Goal: Task Accomplishment & Management: Manage account settings

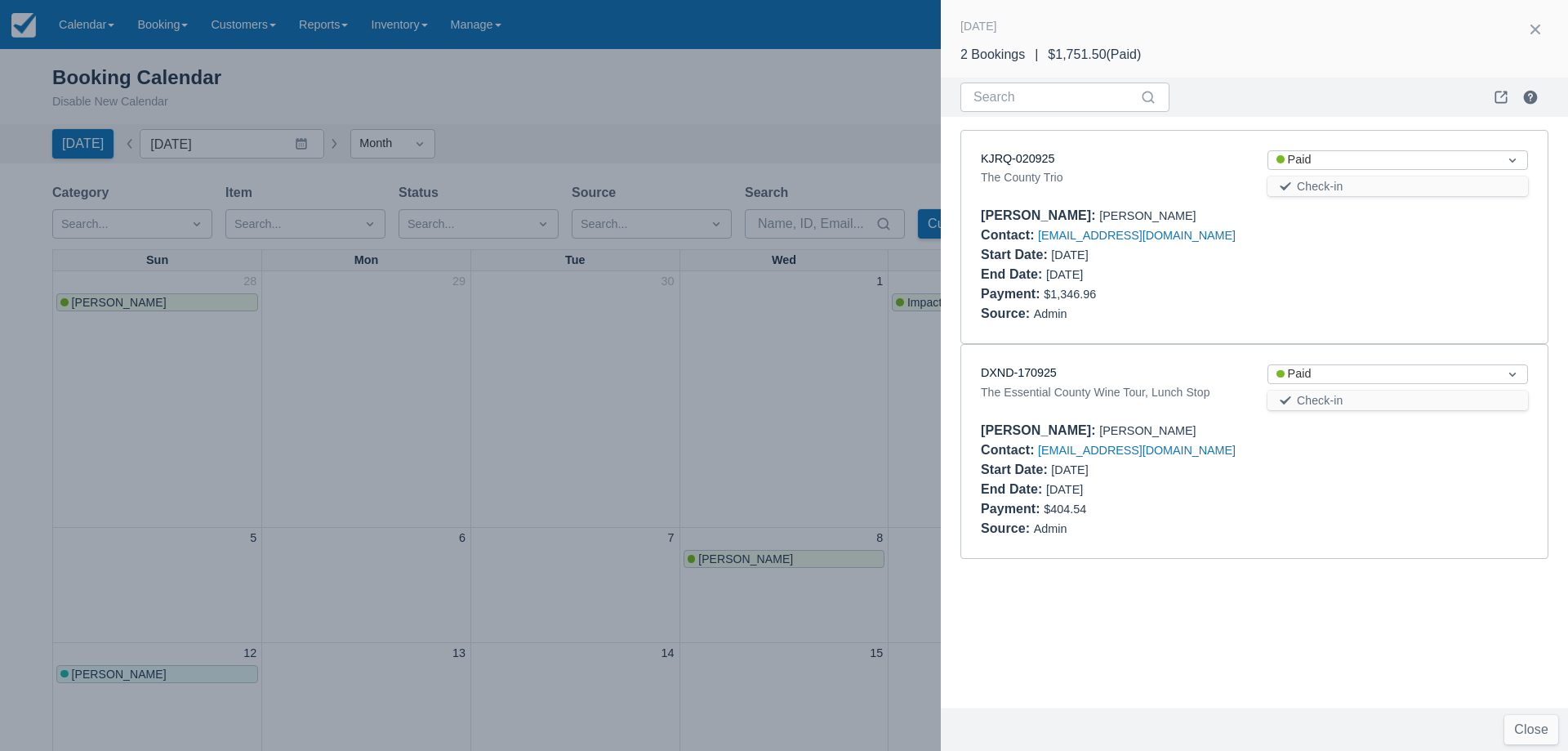
click at [769, 438] on div at bounding box center [784, 375] width 1568 height 751
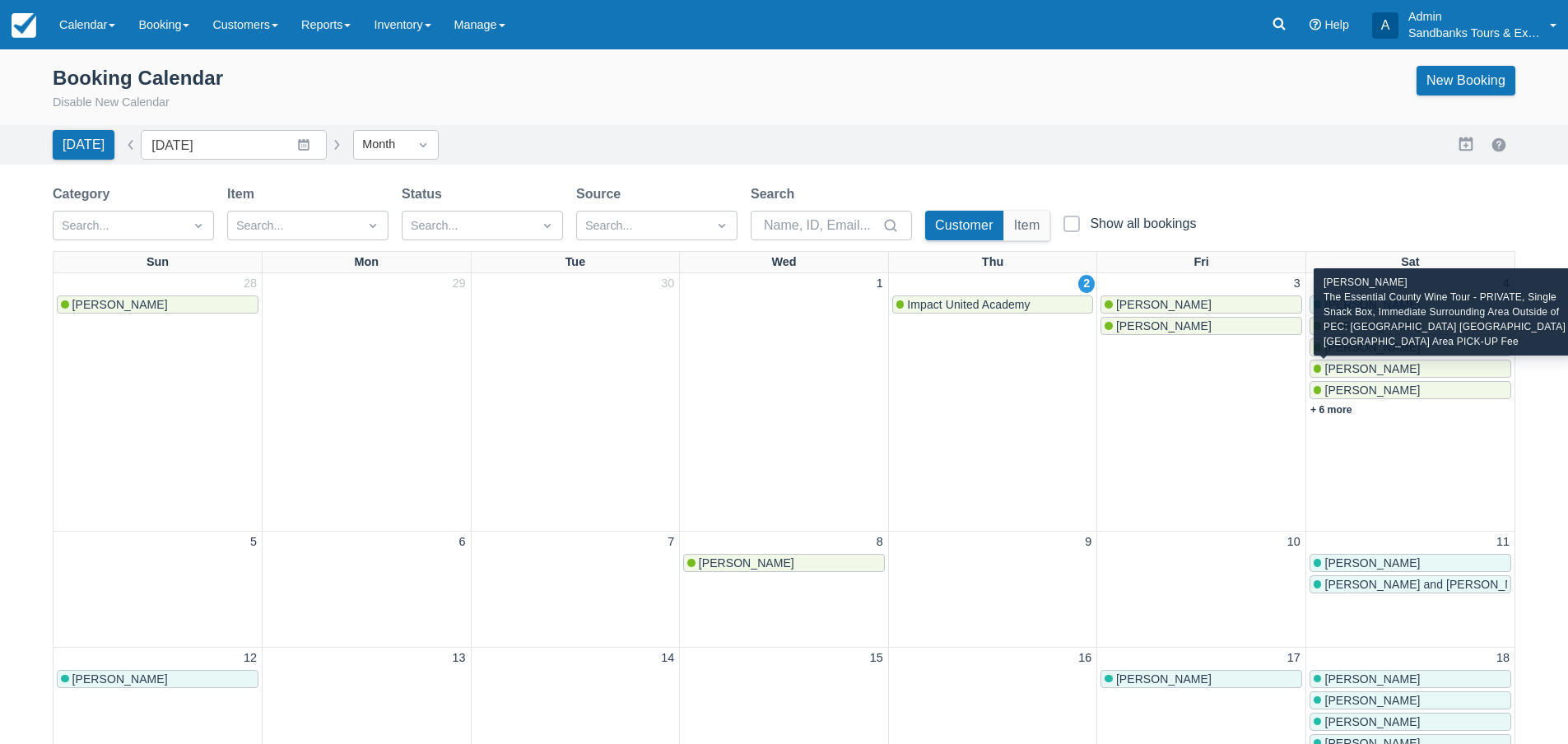
click at [1363, 367] on span "[PERSON_NAME]" at bounding box center [1372, 368] width 95 height 13
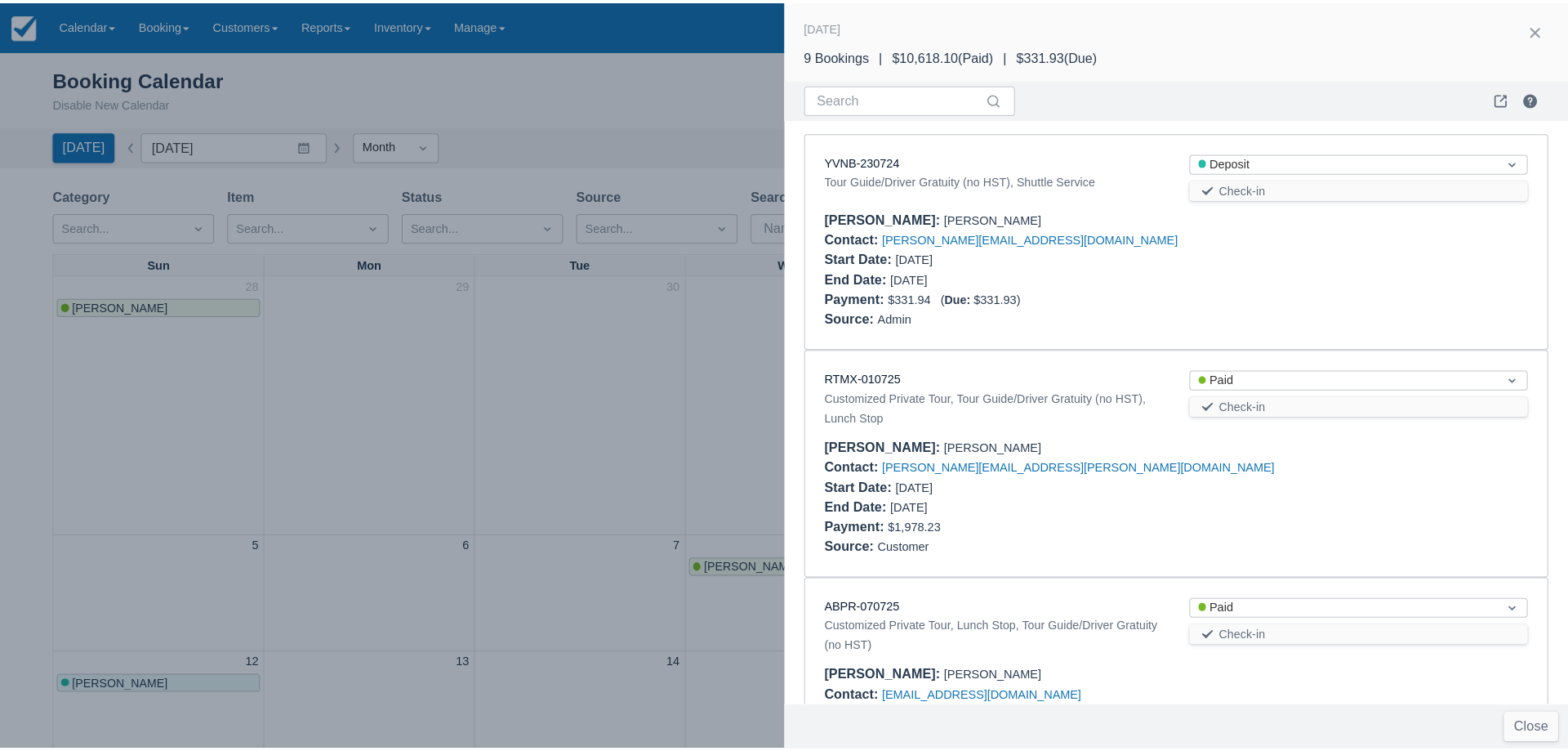
scroll to position [689, 0]
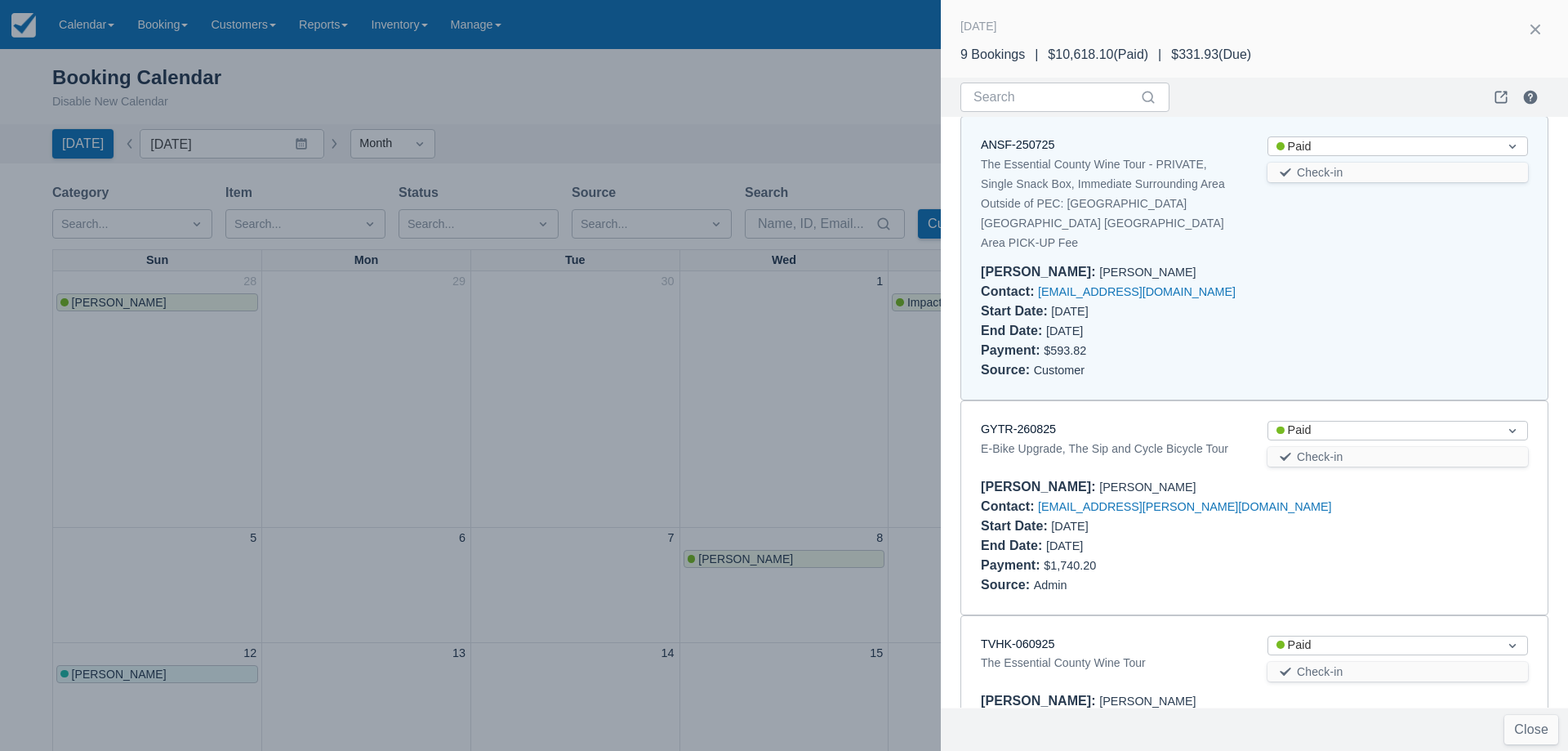
click at [1010, 138] on div "ANSF-250725" at bounding box center [1111, 145] width 261 height 18
click at [1015, 147] on link "ANSF-250725" at bounding box center [1017, 144] width 73 height 13
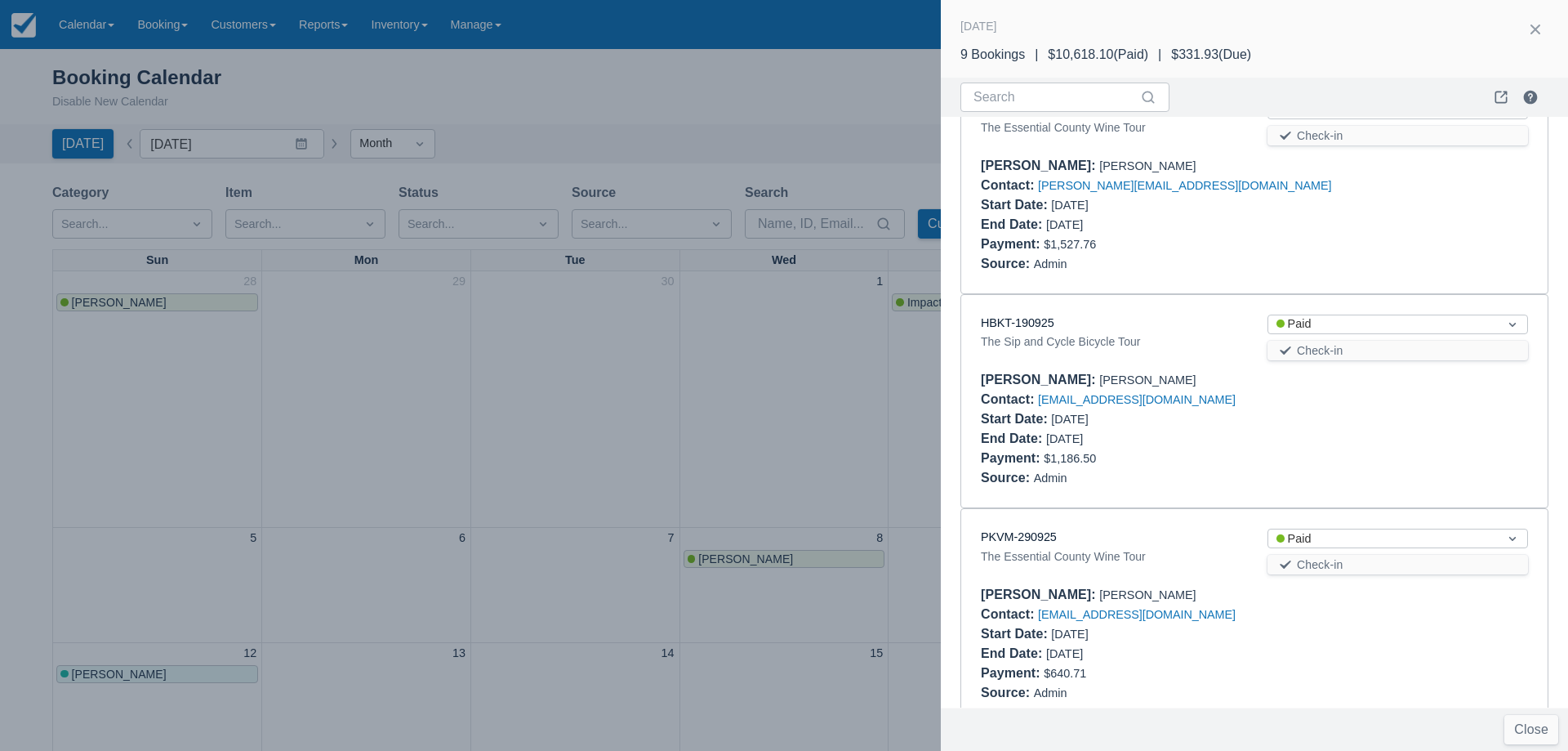
scroll to position [1448, 0]
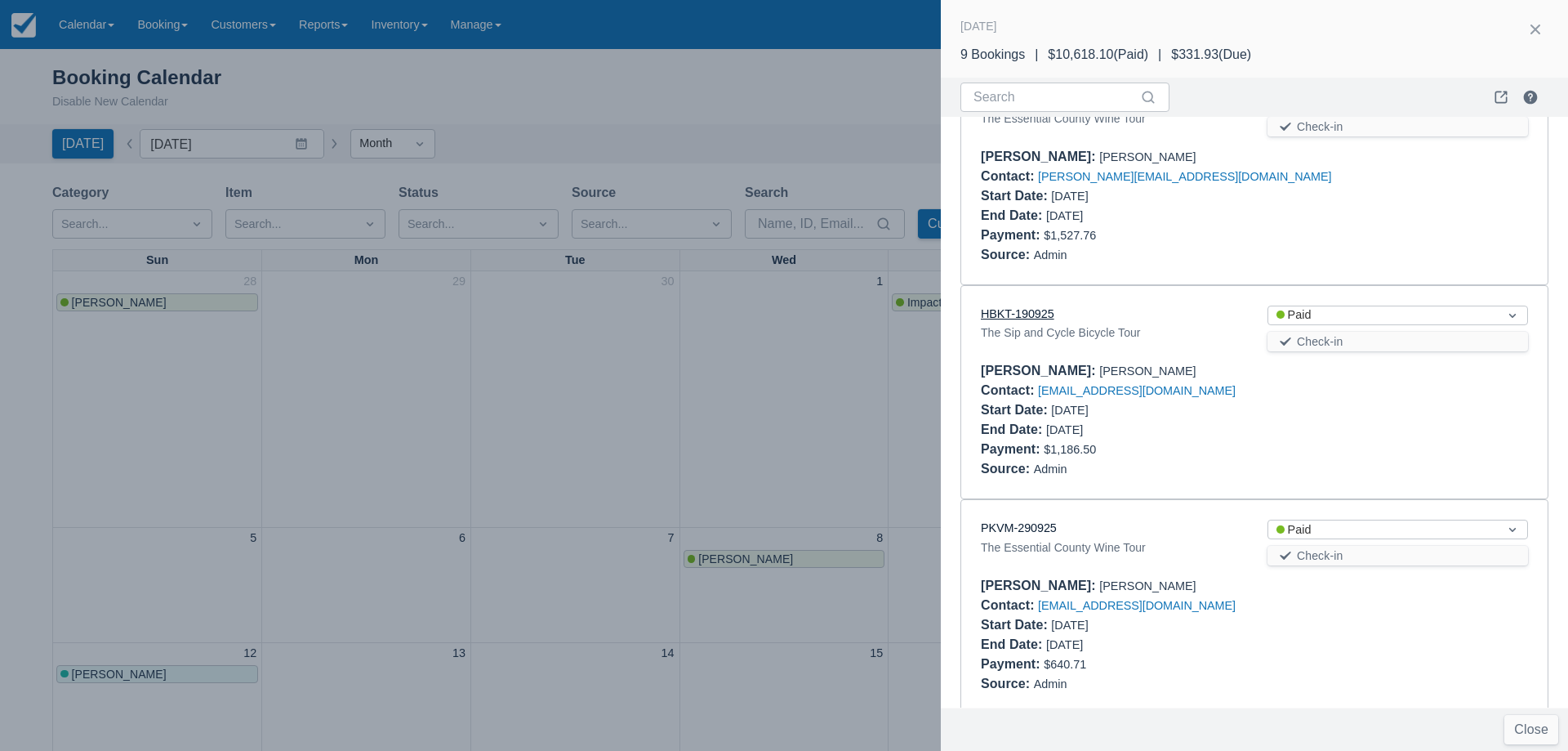
click at [1031, 307] on link "HBKT-190925" at bounding box center [1017, 313] width 73 height 13
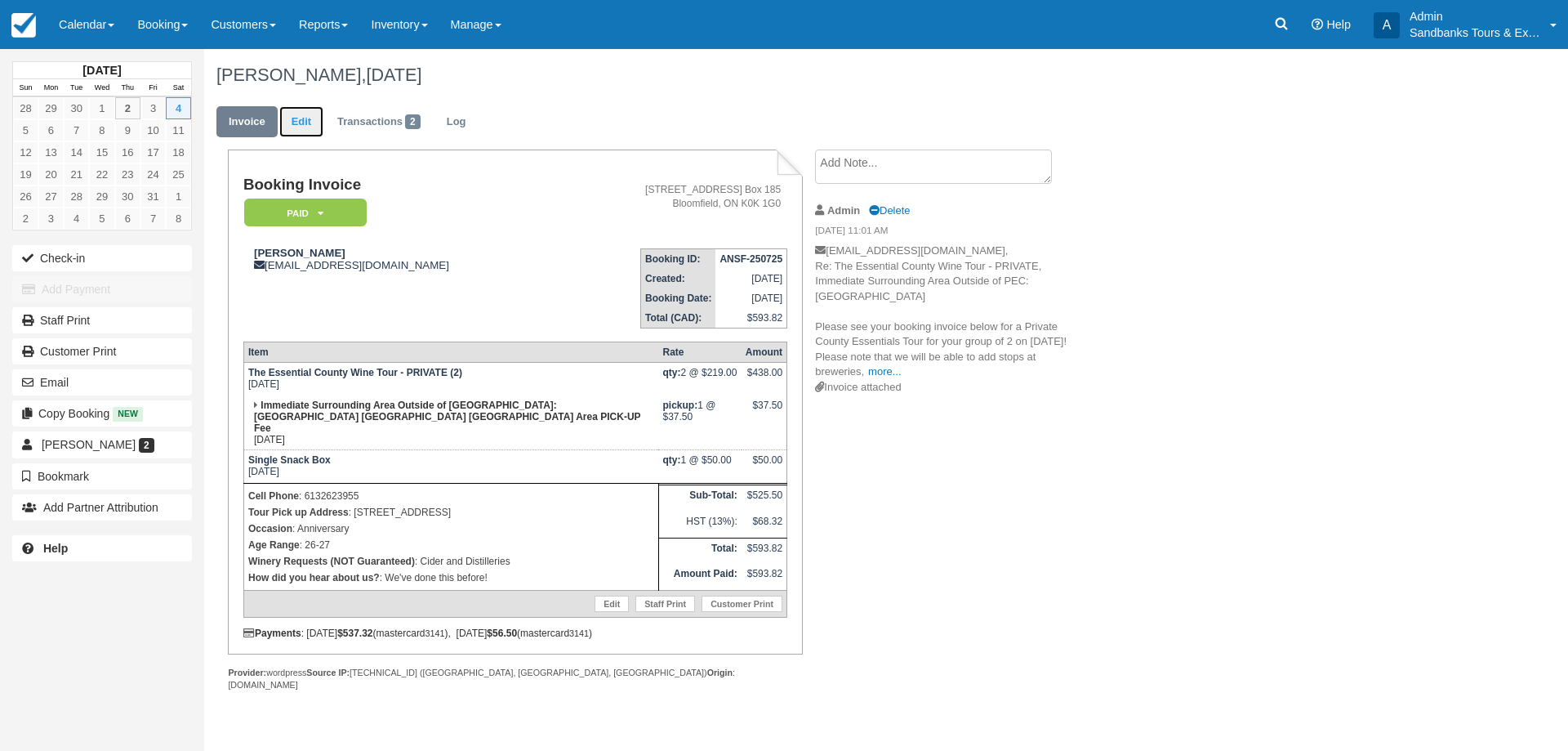
click at [308, 122] on link "Edit" at bounding box center [301, 122] width 44 height 32
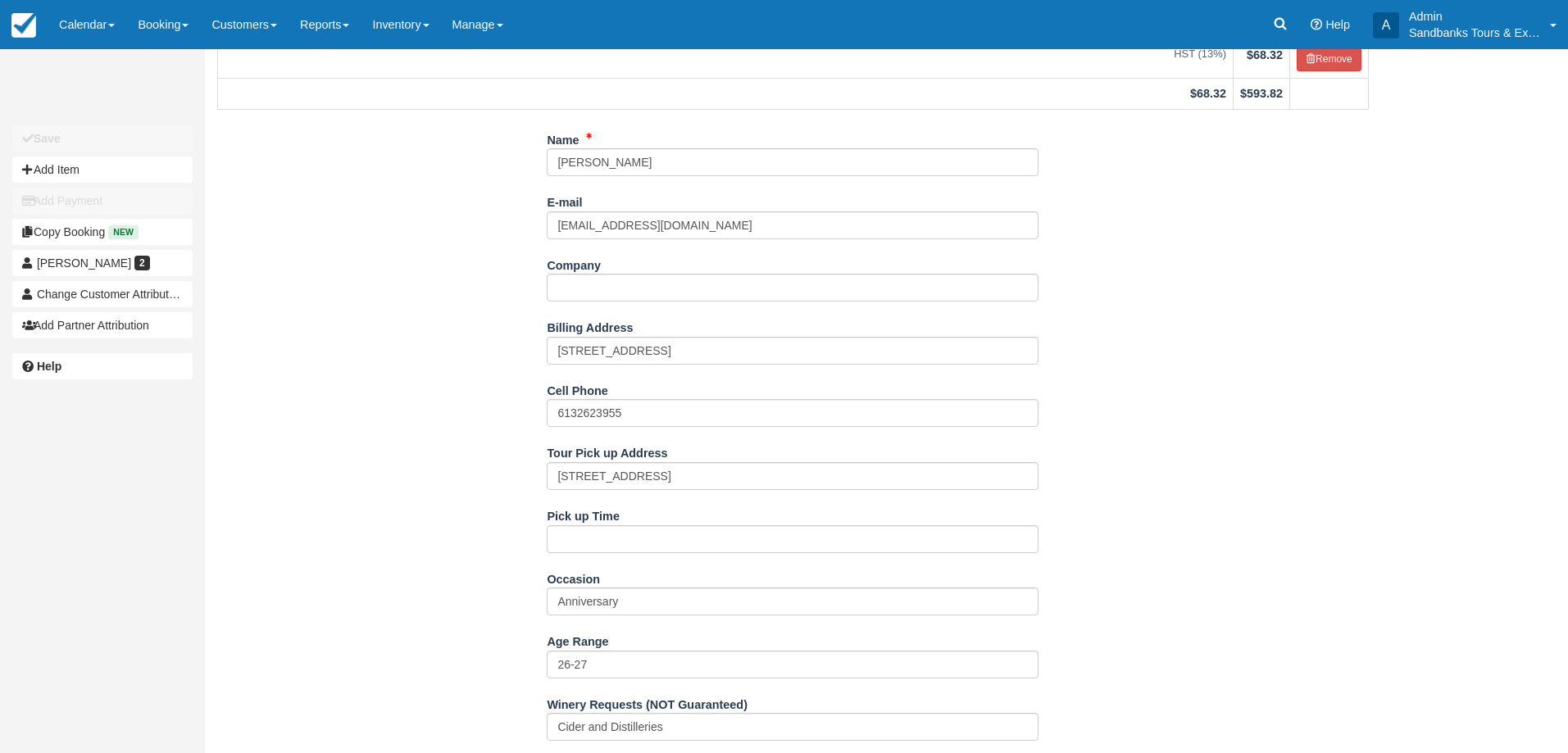
scroll to position [328, 0]
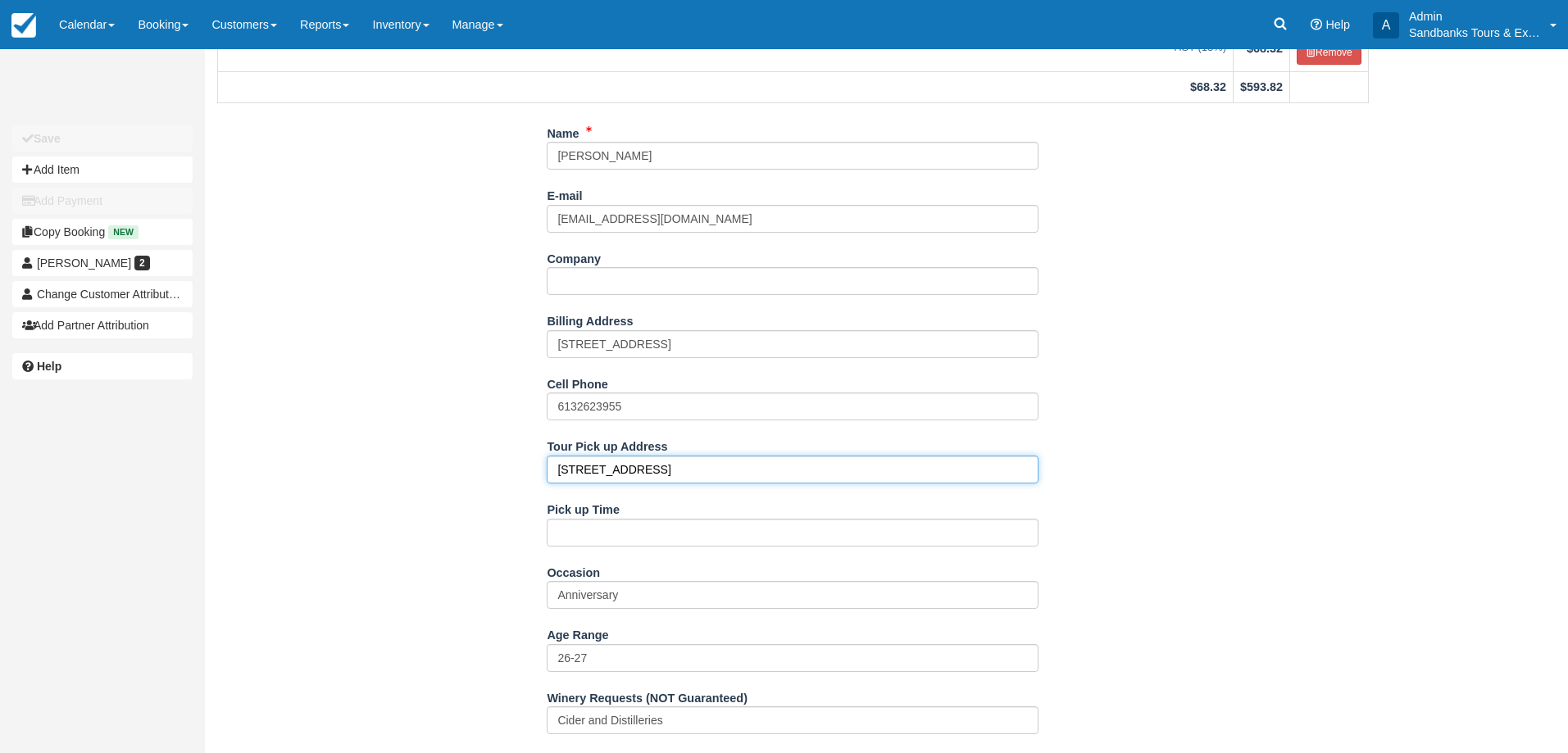
click at [614, 456] on input "[STREET_ADDRESS]" at bounding box center [792, 469] width 491 height 28
click at [614, 456] on input "38 white oaks avenue quinte west" at bounding box center [792, 469] width 491 height 28
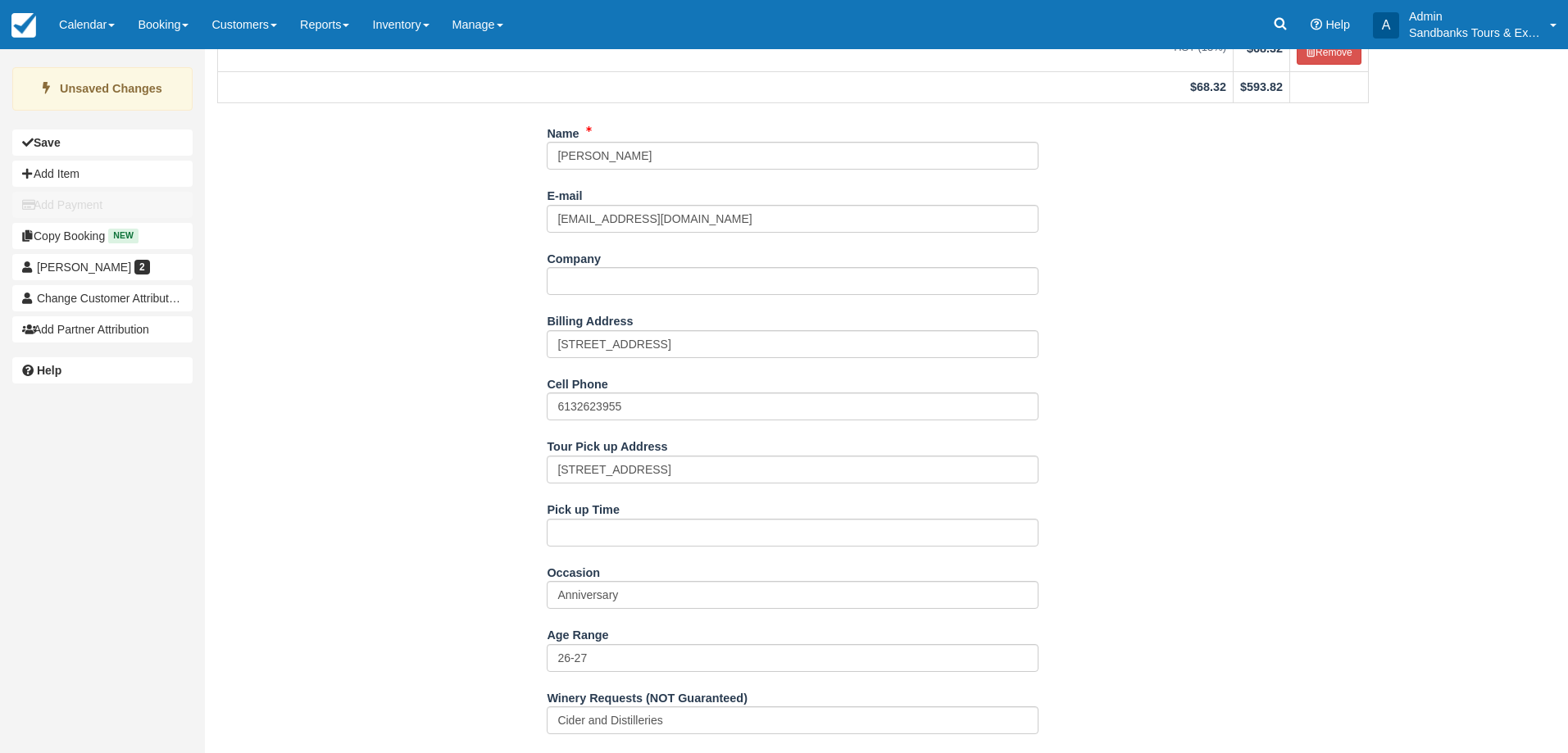
click at [449, 471] on div "Name Erika Roberts E-mail erikawhitney98@yahoo.com Did you mean ? Company Billi…" at bounding box center [793, 700] width 1176 height 1162
click at [570, 521] on input "Pick up Time" at bounding box center [792, 532] width 491 height 28
type input "11:15am"
click at [462, 479] on div "Name Erika Roberts E-mail erikawhitney98@yahoo.com Did you mean ? Company Billi…" at bounding box center [793, 700] width 1176 height 1162
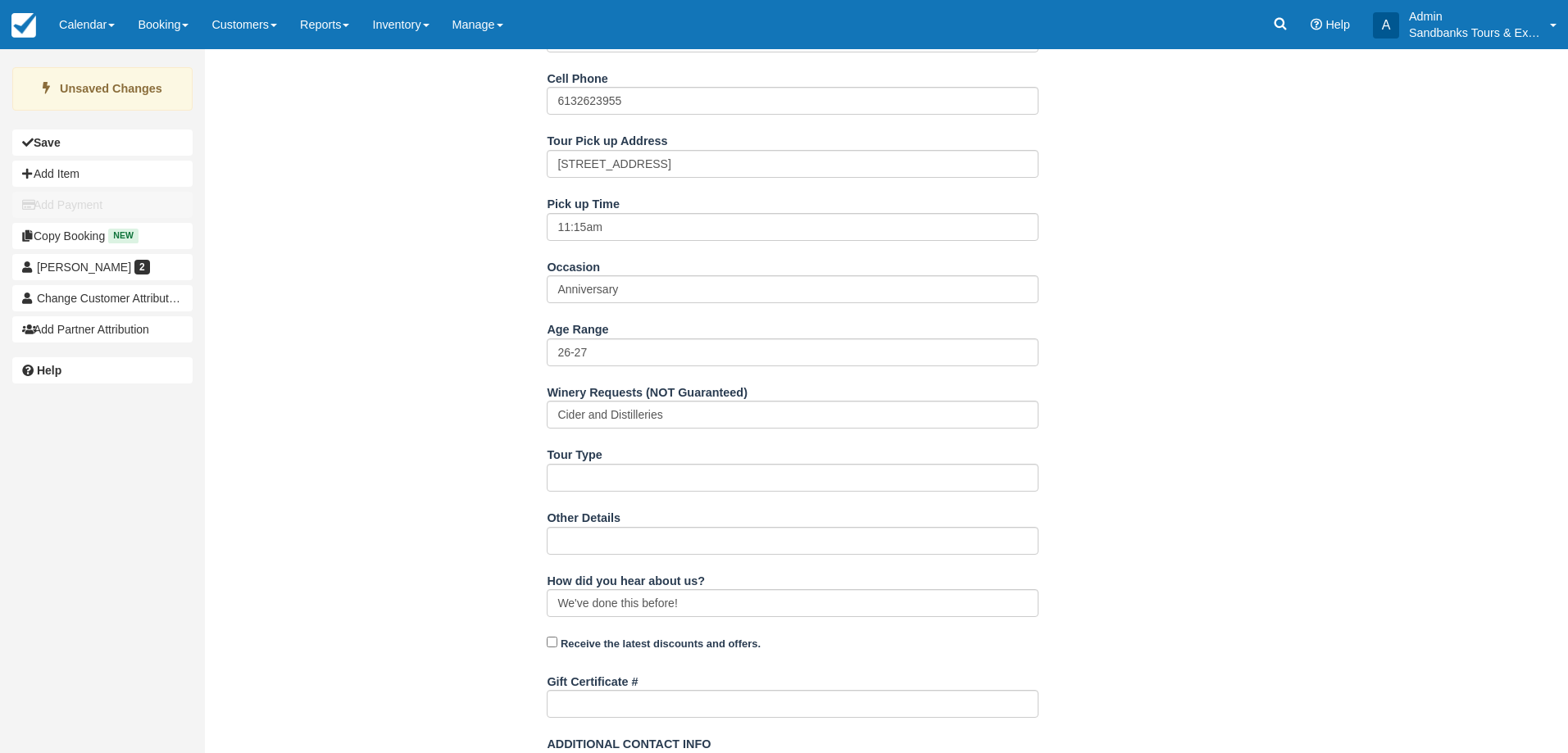
scroll to position [839, 0]
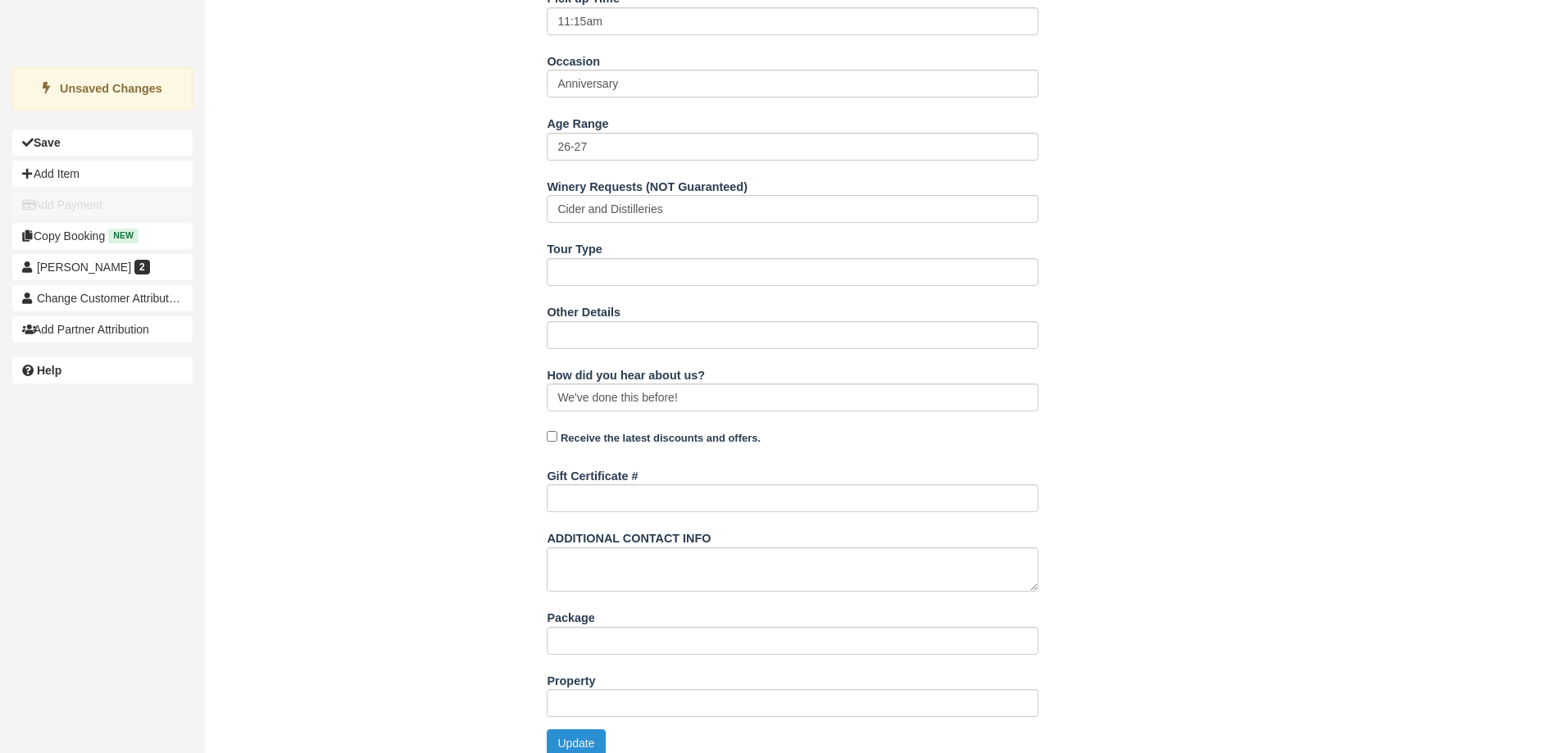
click at [549, 729] on button "Update" at bounding box center [575, 743] width 58 height 28
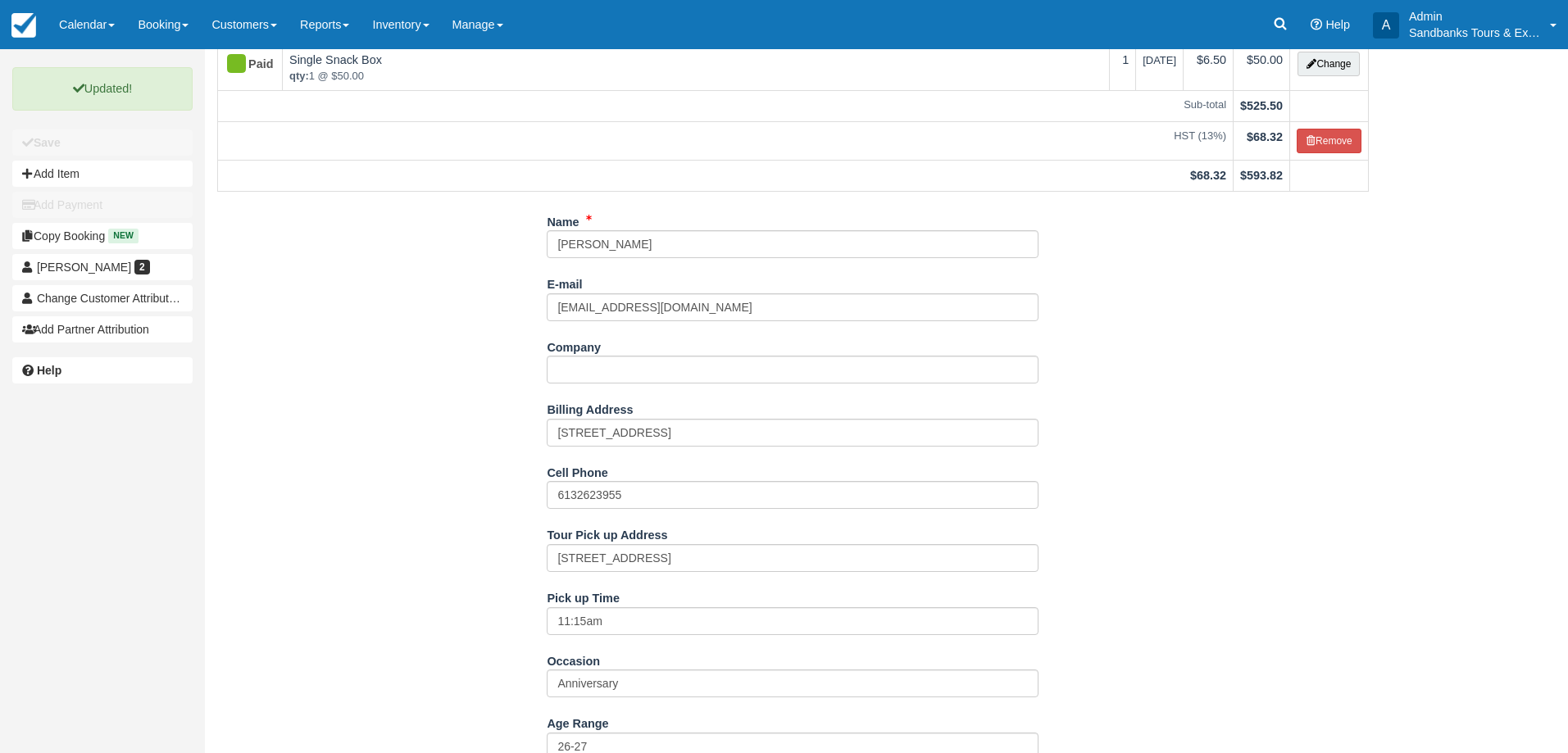
scroll to position [0, 0]
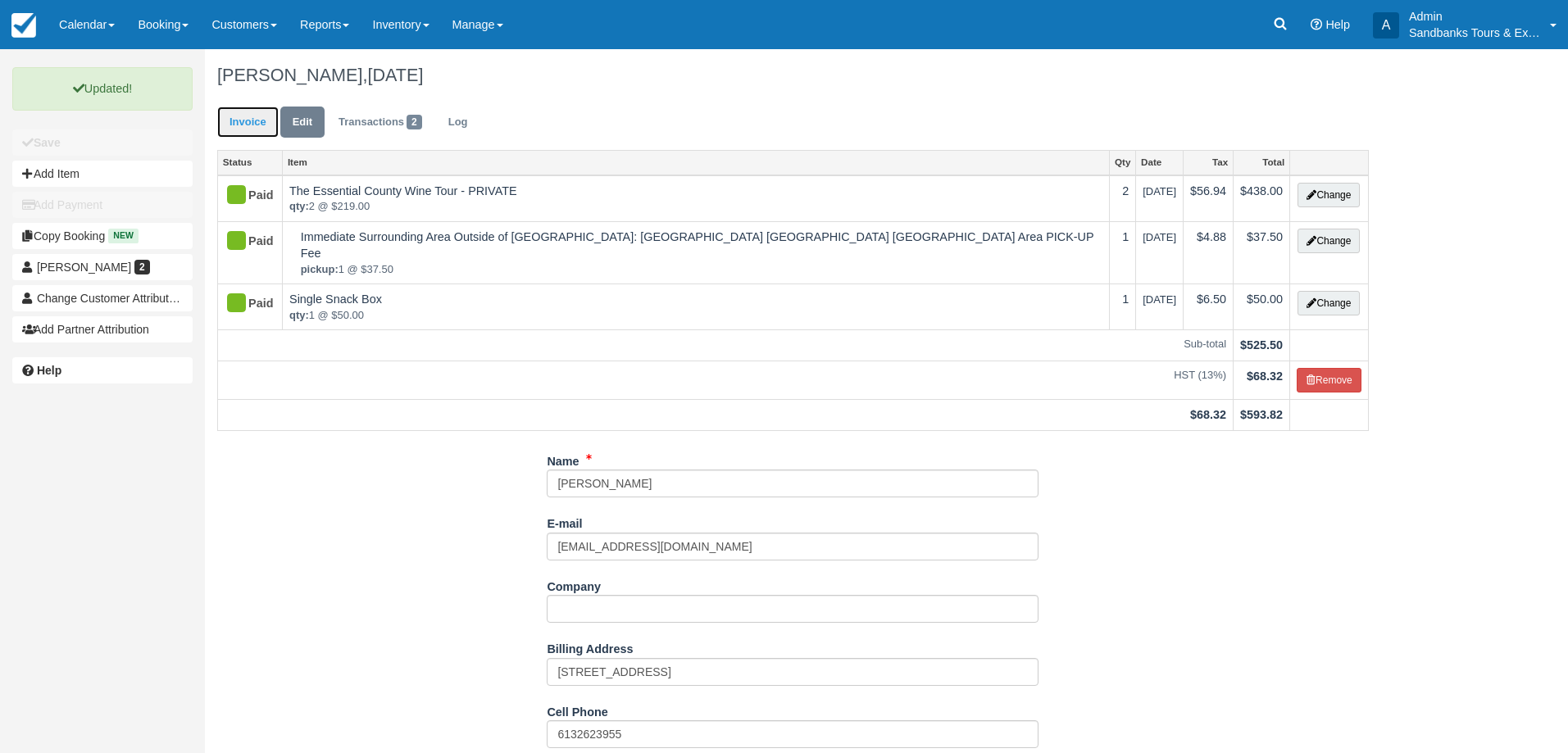
click at [243, 130] on link "Invoice" at bounding box center [247, 123] width 62 height 32
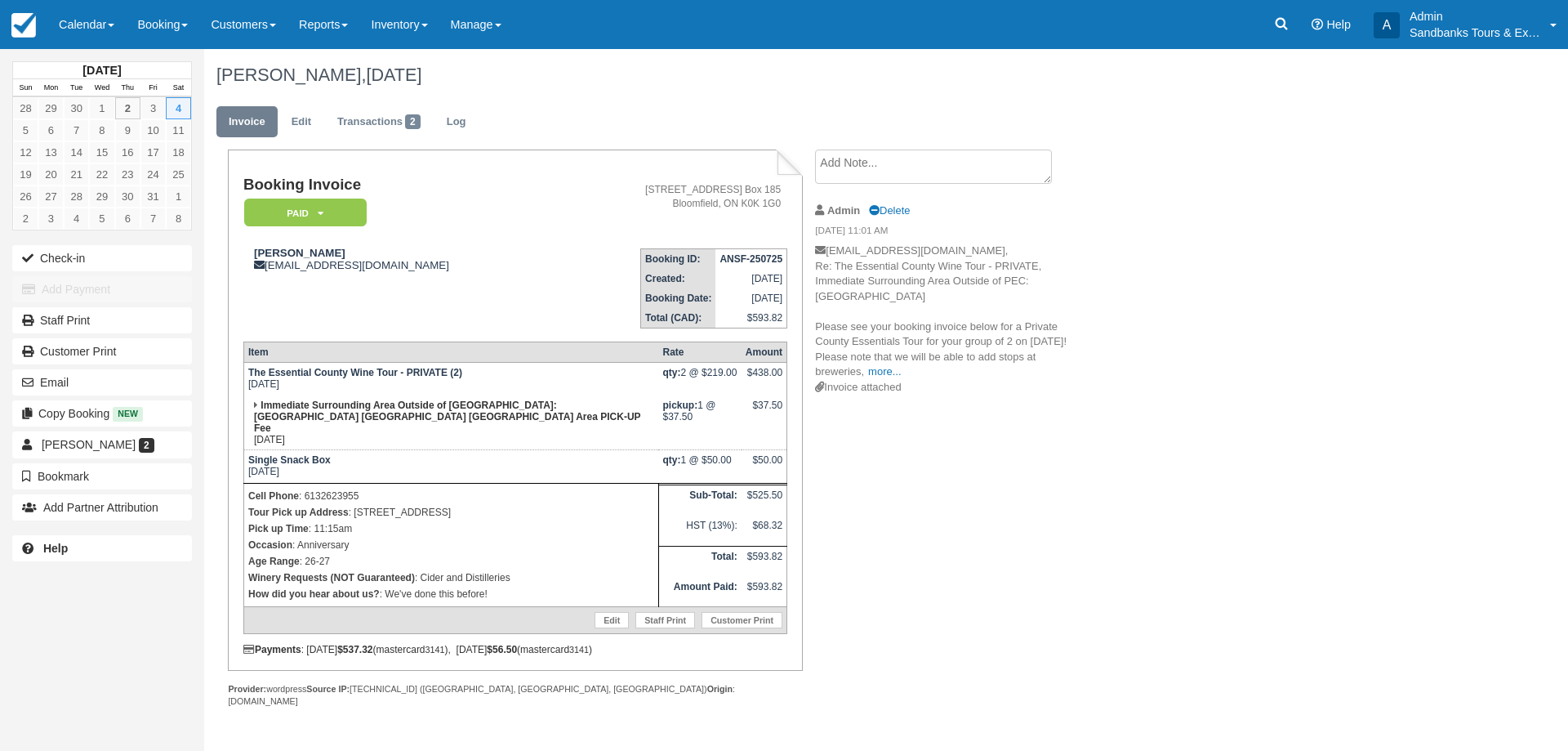
click at [911, 496] on div "Booking Invoice Paid   Pending Deposit Hold Deposit Waiting Cancelled BOOKED GI…" at bounding box center [654, 446] width 898 height 593
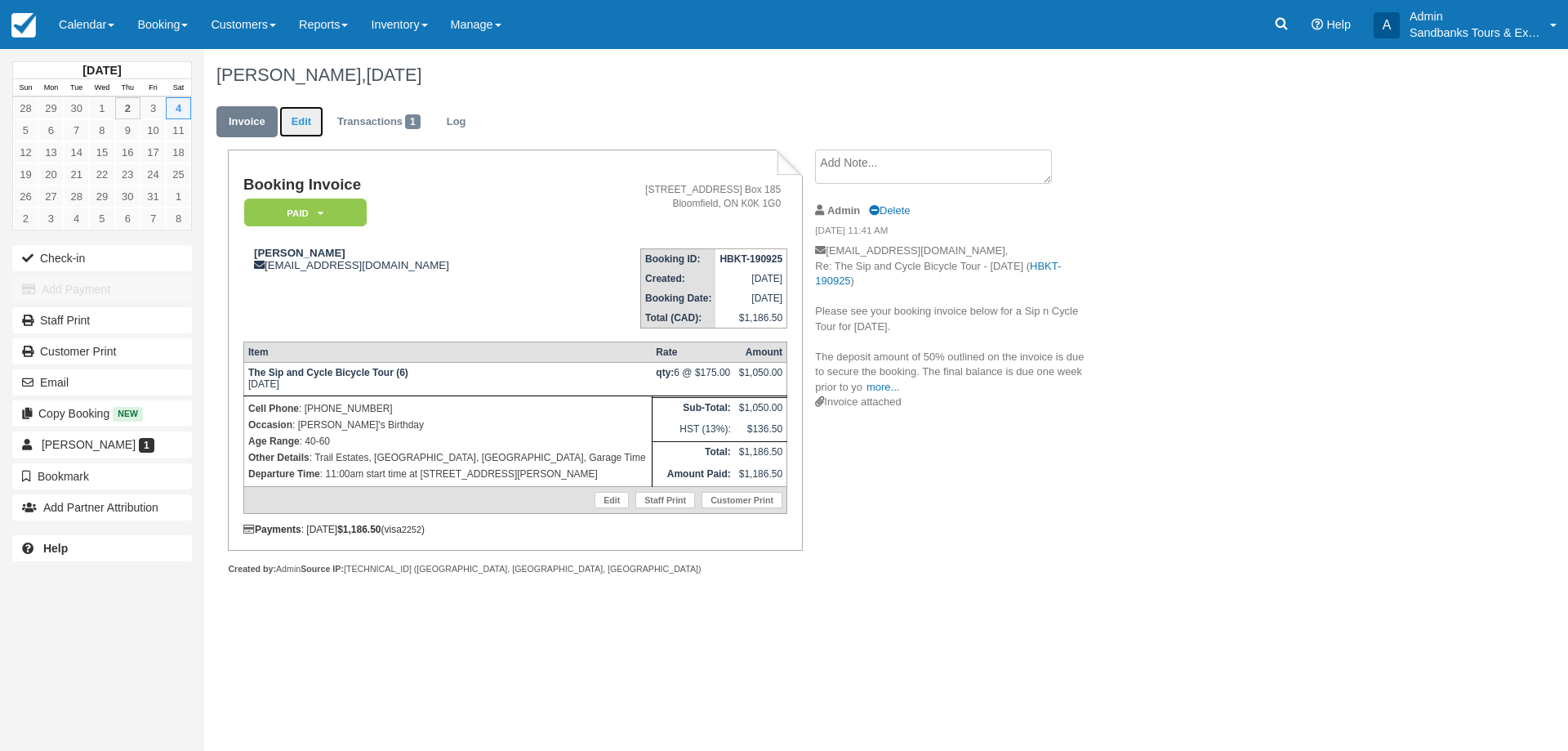
click at [304, 122] on link "Edit" at bounding box center [301, 122] width 44 height 32
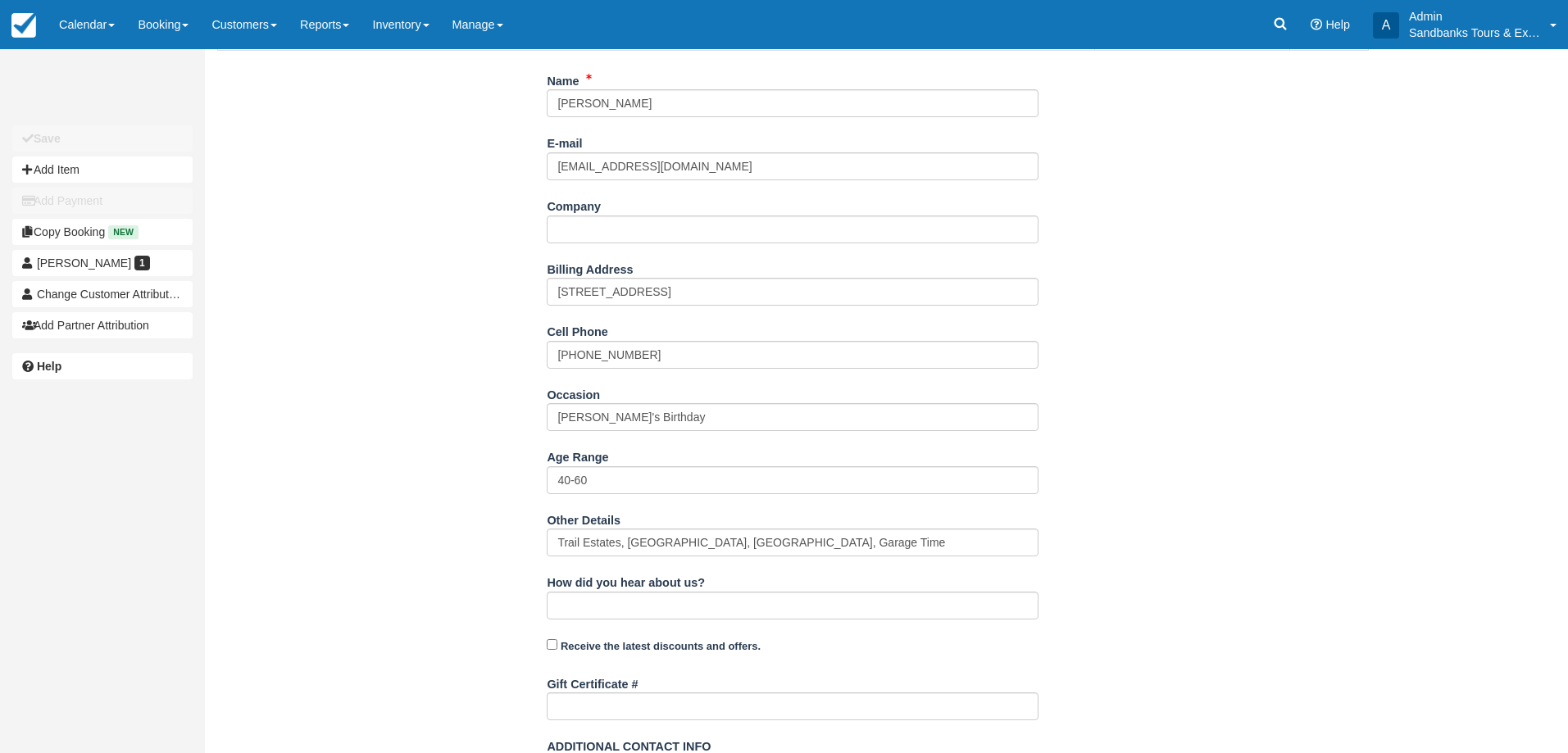
scroll to position [434, 0]
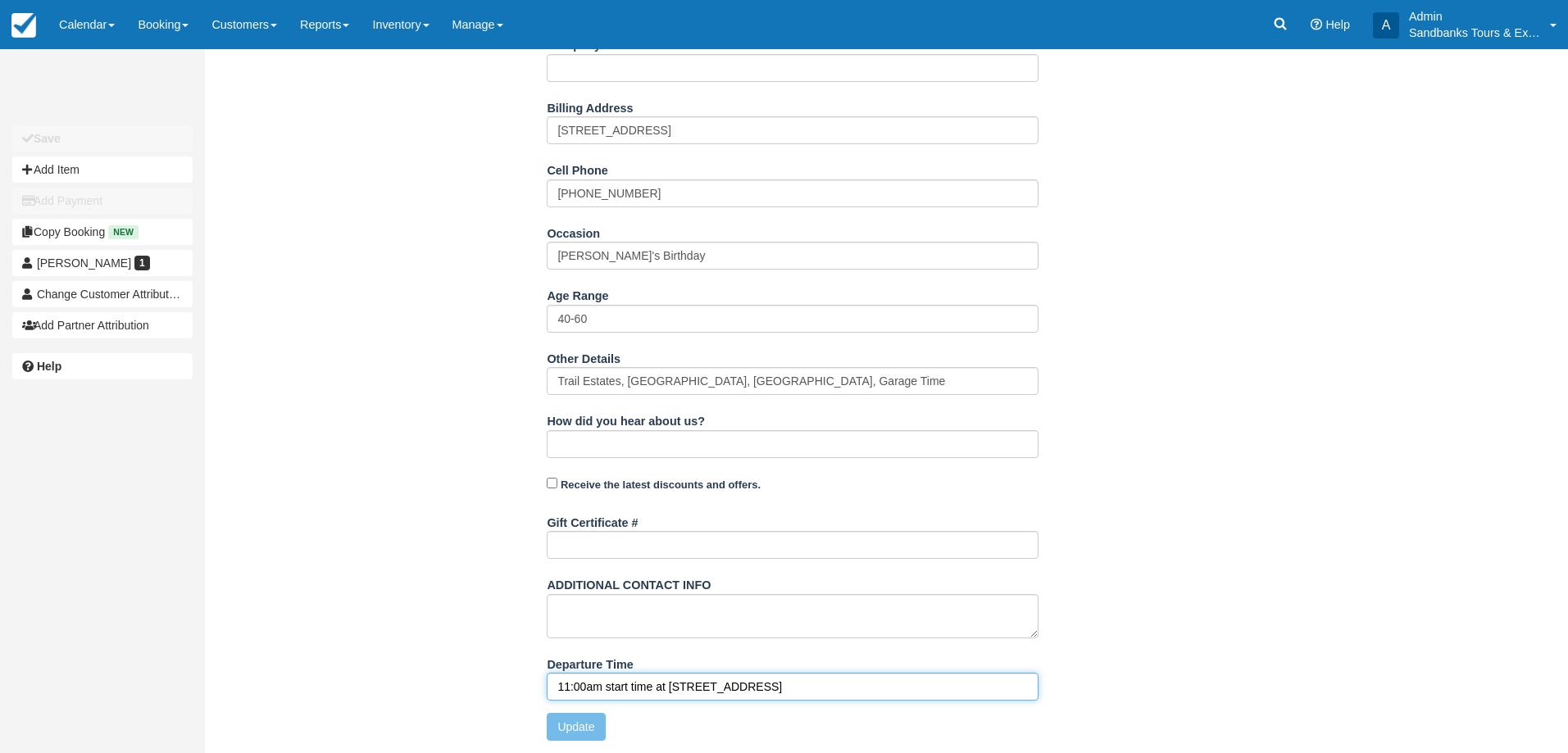
click at [583, 689] on input "11:00am start time at [STREET_ADDRESS]" at bounding box center [792, 686] width 491 height 28
type input "11:30am start time at [STREET_ADDRESS]"
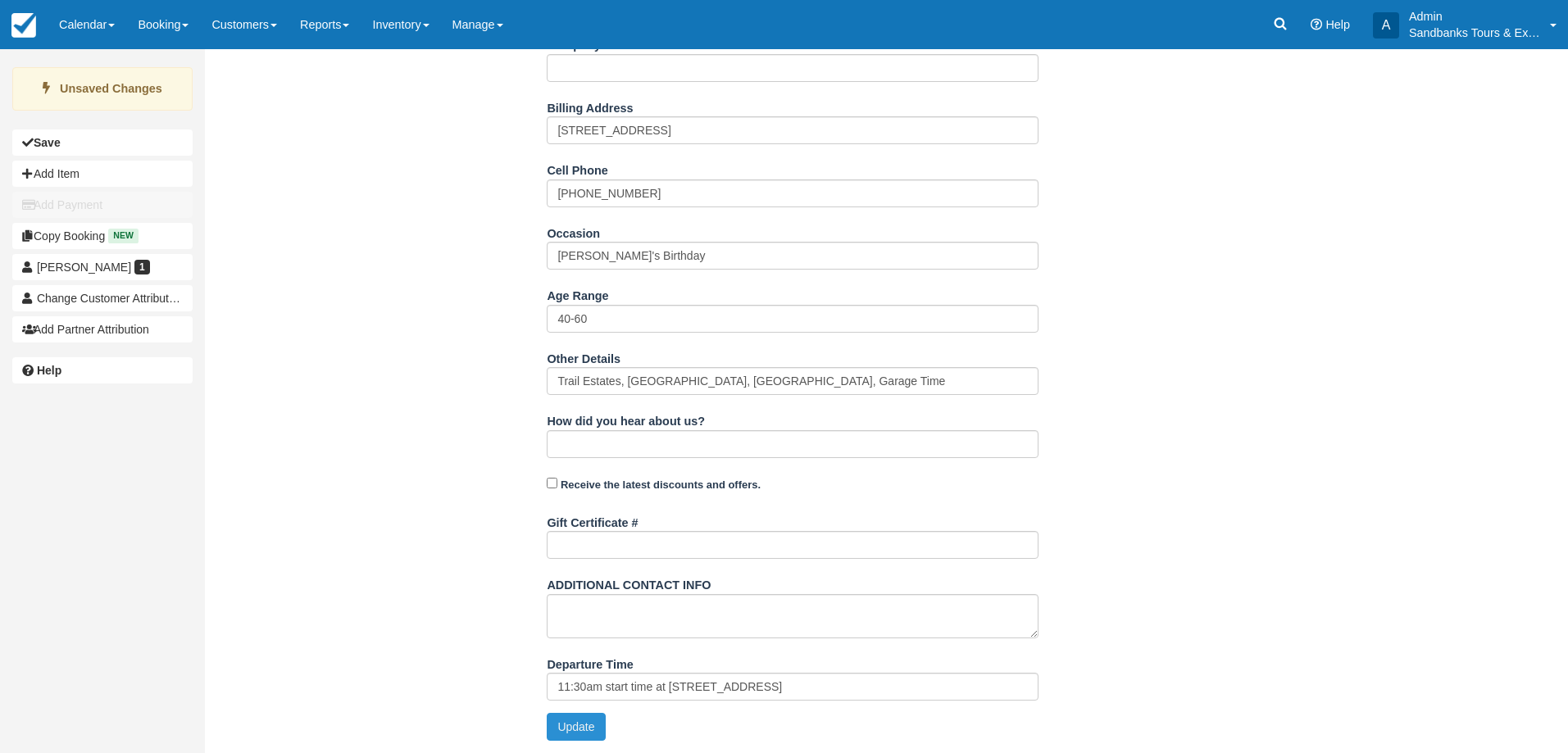
click at [585, 726] on button "Update" at bounding box center [575, 727] width 58 height 28
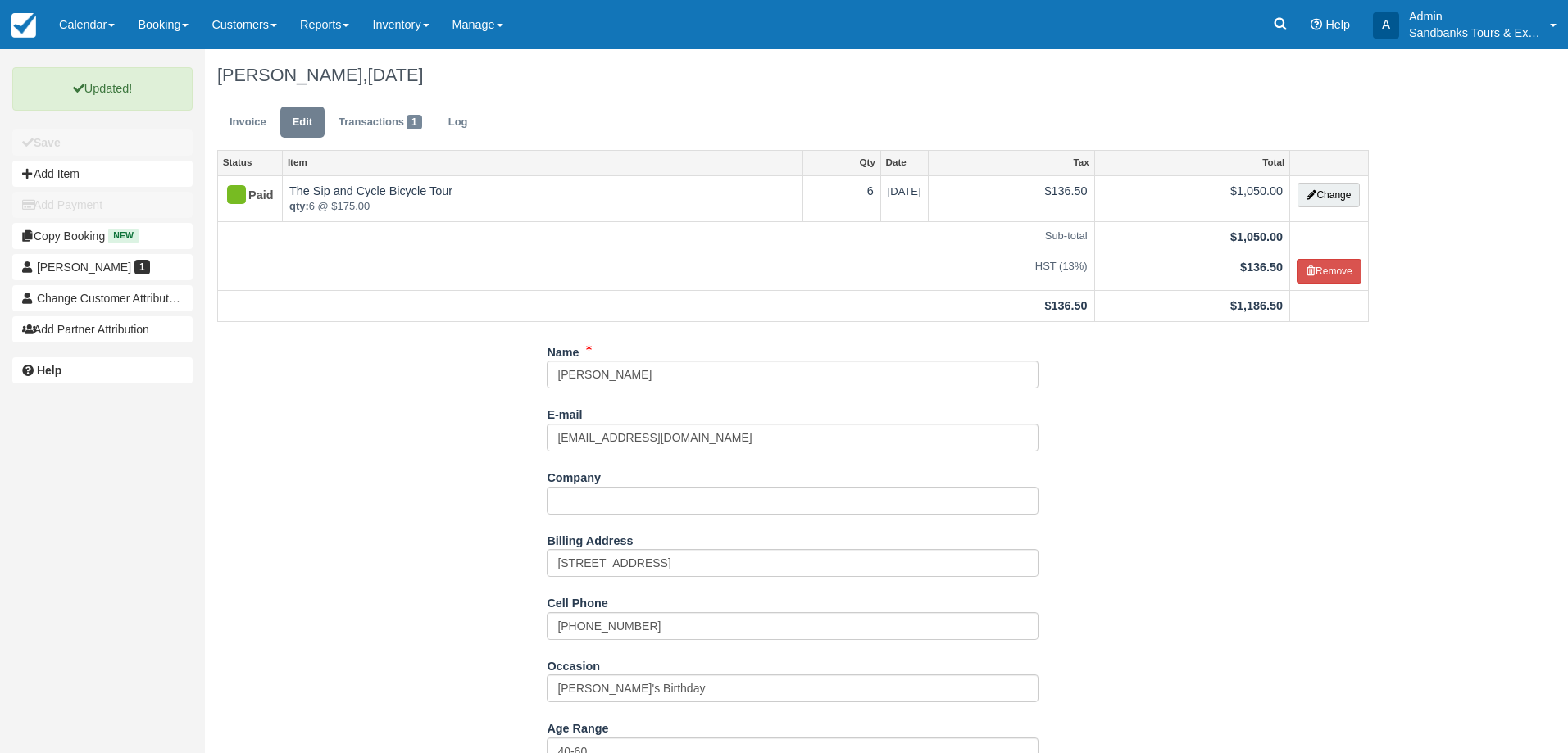
click at [247, 140] on ul "Invoice Edit Transactions 1 Log" at bounding box center [792, 126] width 1151 height 49
click at [249, 124] on link "Invoice" at bounding box center [247, 123] width 62 height 32
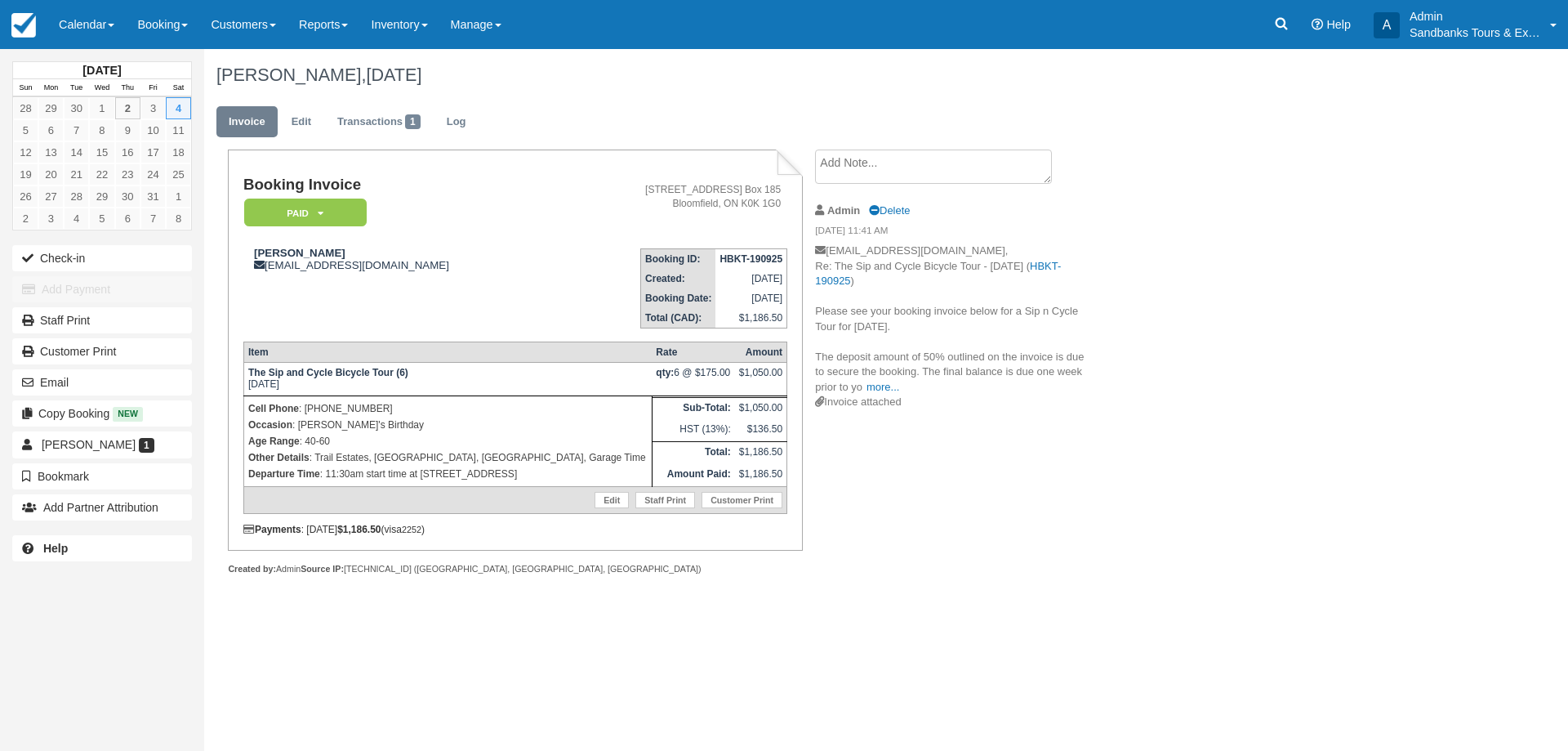
click at [1014, 526] on div "Booking Invoice Paid   Pending Deposit Hold Deposit Waiting Cancelled BOOKED GI…" at bounding box center [654, 380] width 898 height 461
drag, startPoint x: 94, startPoint y: 24, endPoint x: 98, endPoint y: 70, distance: 46.2
click at [93, 24] on link "Calendar" at bounding box center [86, 24] width 79 height 49
click at [98, 70] on link "Booking" at bounding box center [112, 70] width 129 height 35
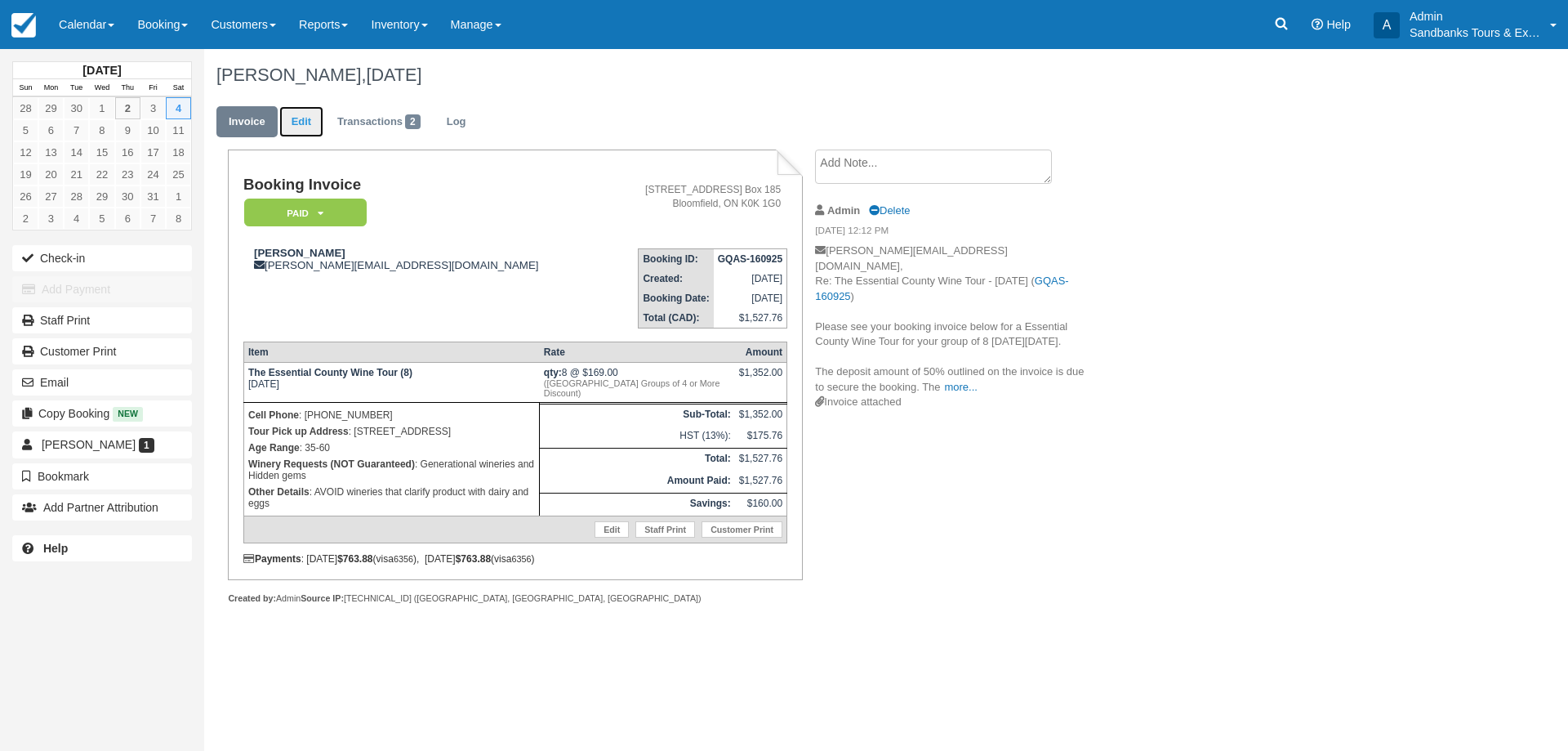
click at [288, 106] on link "Edit" at bounding box center [301, 122] width 44 height 32
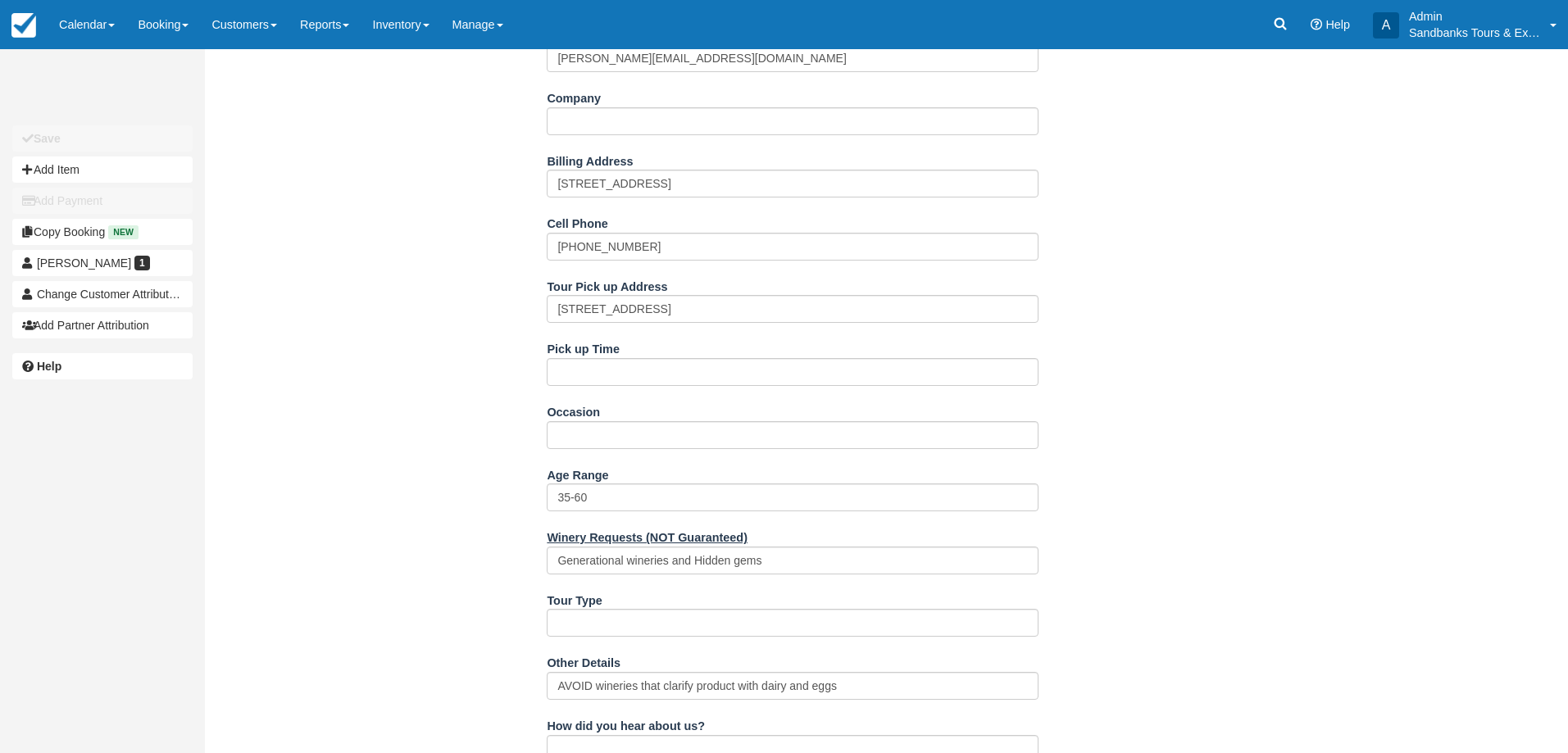
scroll to position [410, 0]
click at [599, 385] on div "Pick up Time" at bounding box center [792, 365] width 491 height 63
click at [599, 385] on input "Pick up Time" at bounding box center [792, 370] width 491 height 28
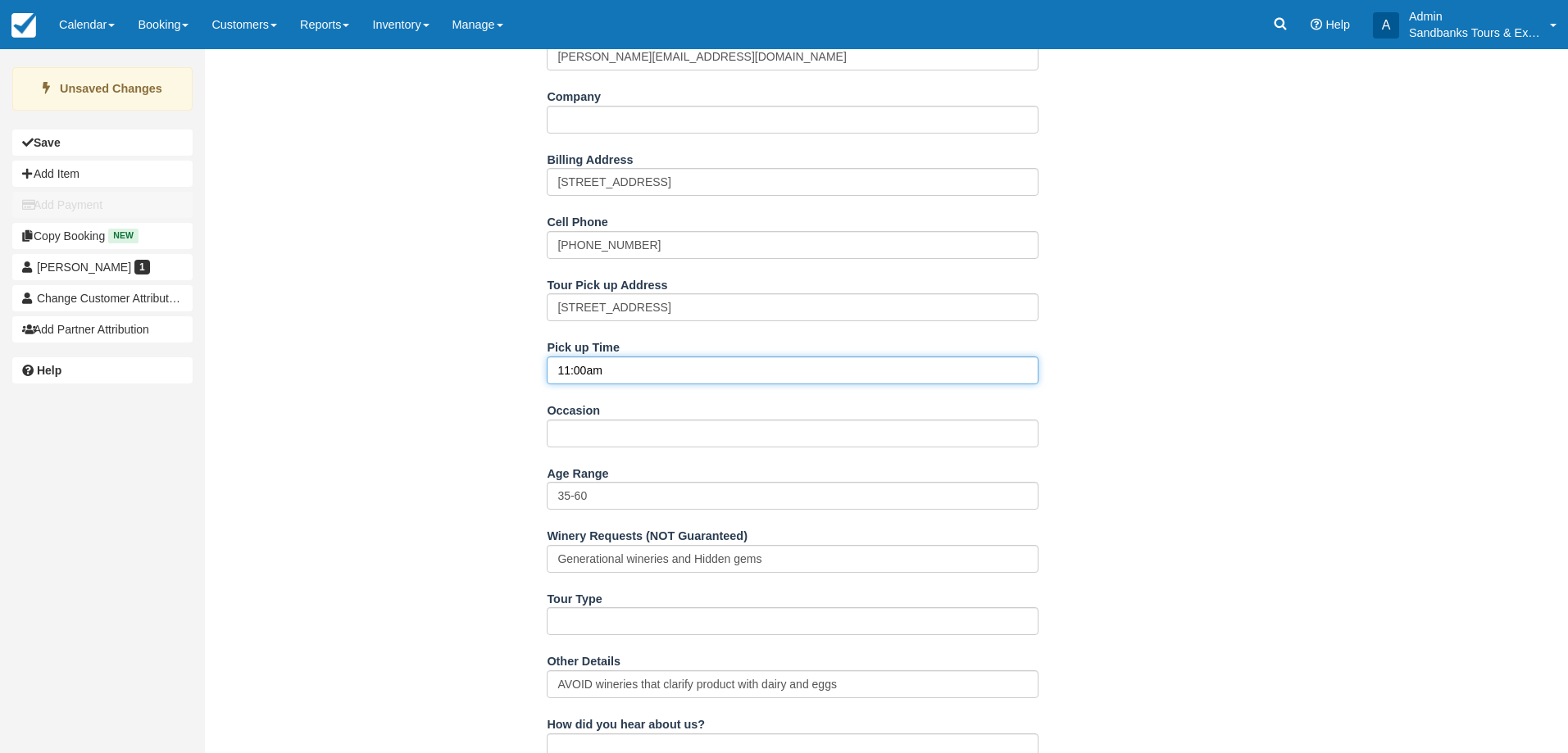
type input "11:00am"
click at [403, 396] on div "Name Melanie AndersonEbel E-mail m.anderson-ebel@cogeco.ca Did you mean ? Compa…" at bounding box center [793, 539] width 1176 height 1162
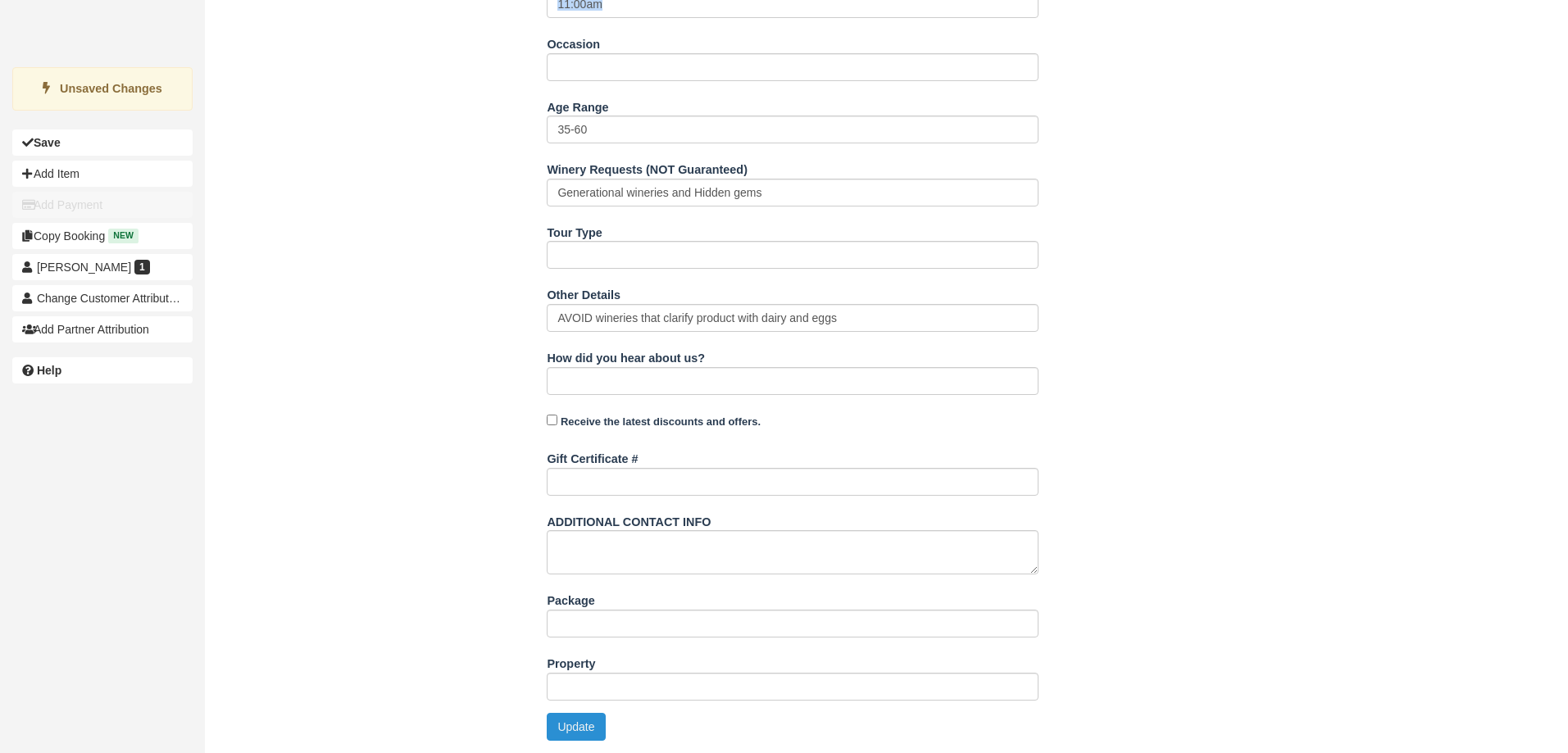
click at [562, 730] on button "Update" at bounding box center [575, 727] width 58 height 28
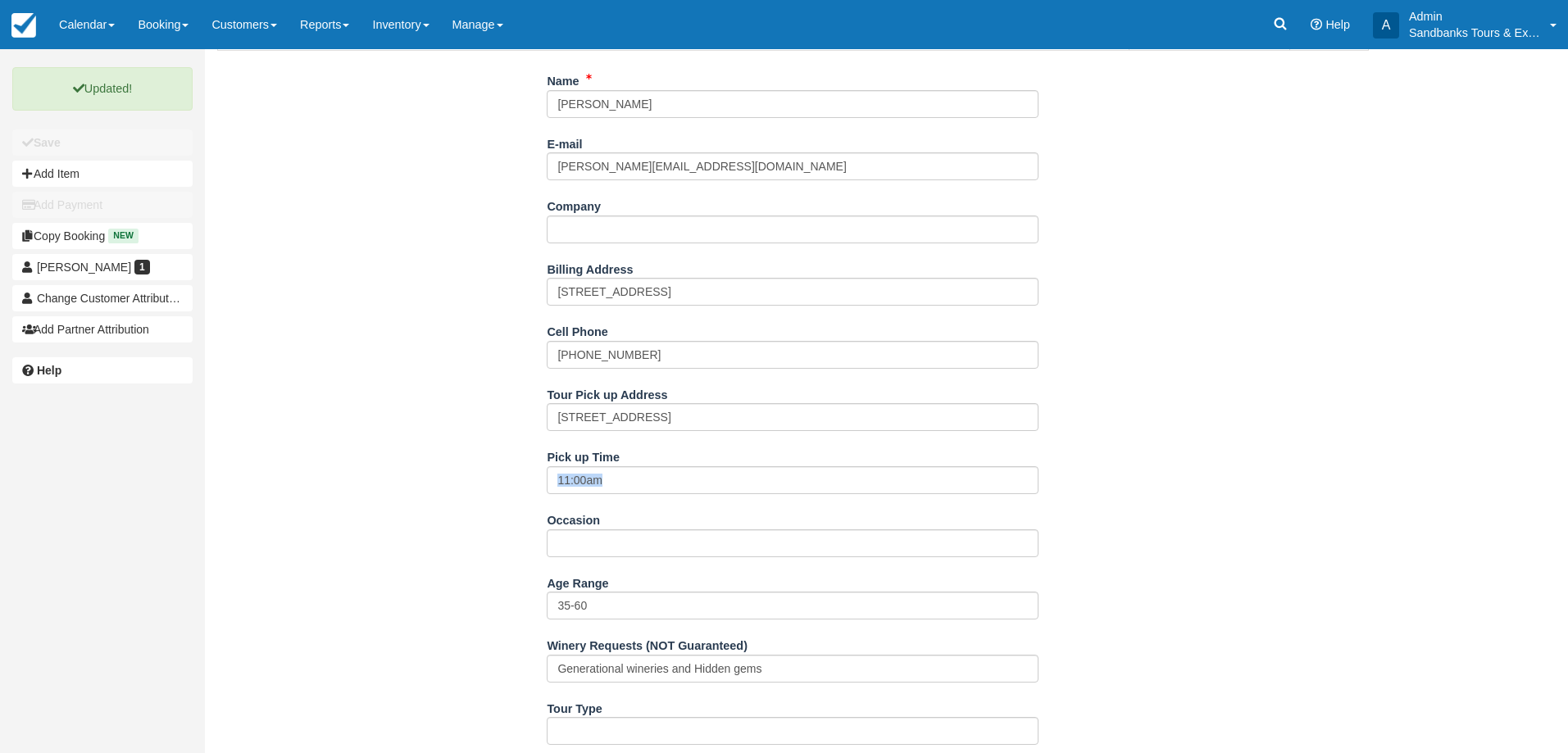
scroll to position [0, 0]
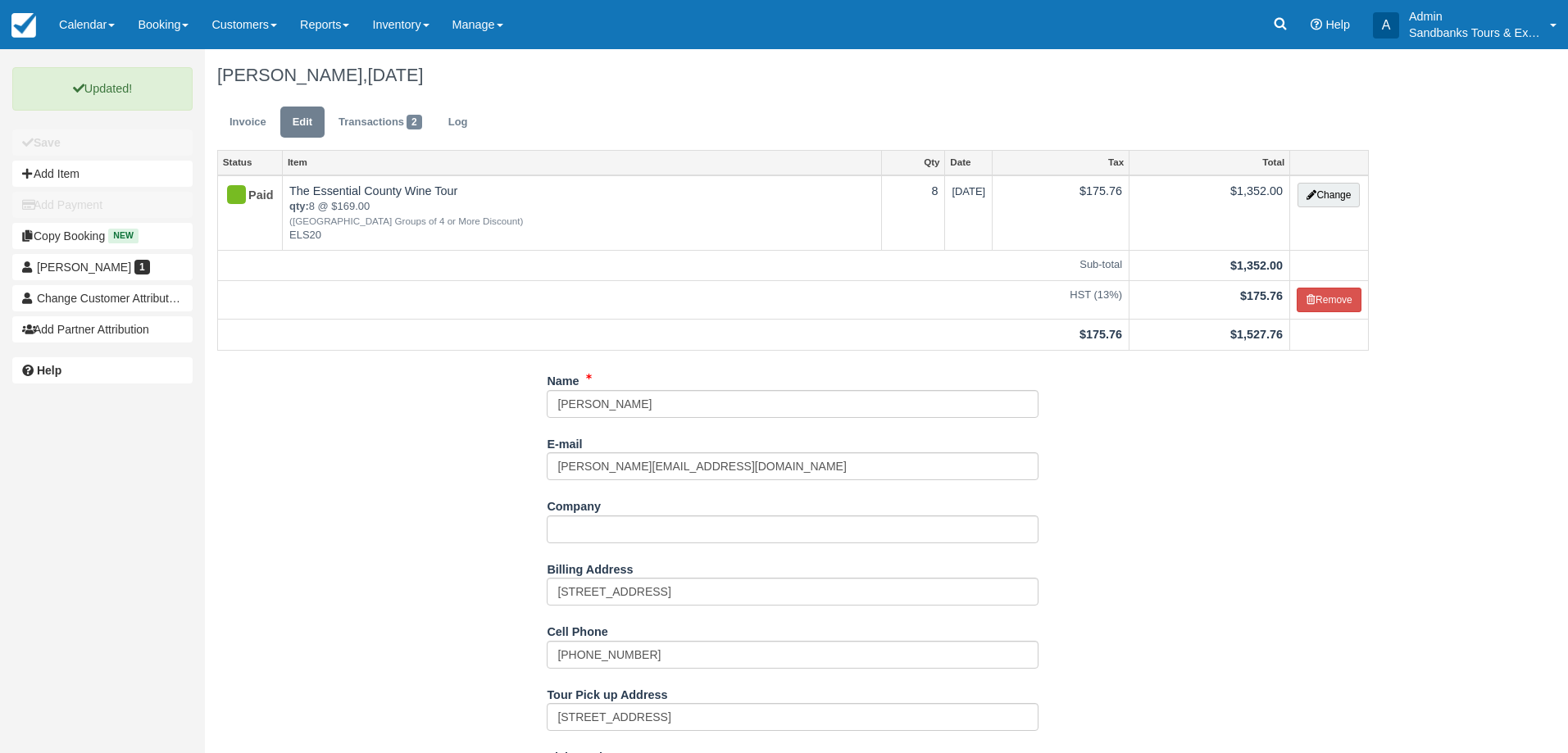
click at [208, 109] on div "Invoice Edit Transactions 2 Log" at bounding box center [793, 126] width 1176 height 49
click at [224, 113] on link "Invoice" at bounding box center [247, 123] width 62 height 32
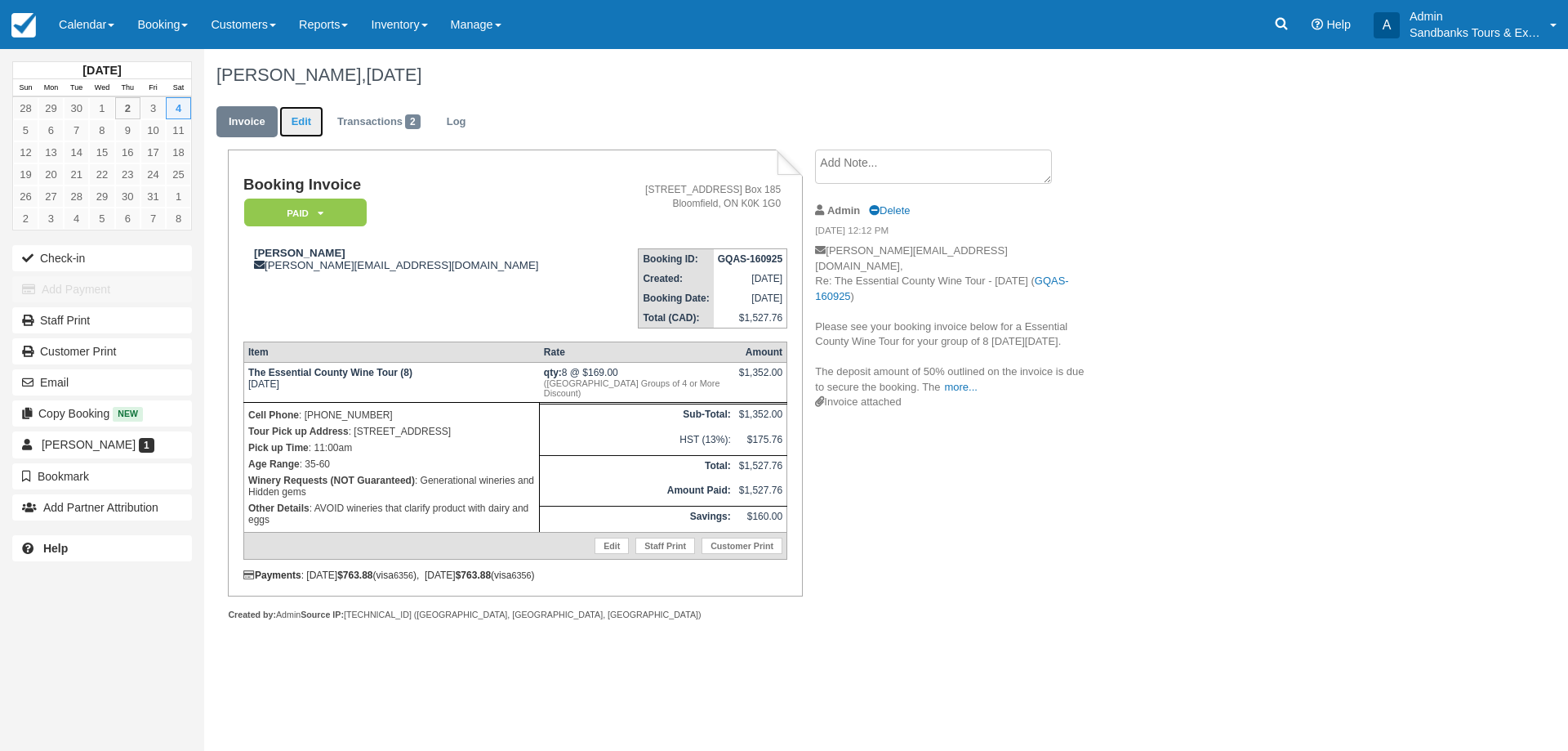
click at [310, 123] on link "Edit" at bounding box center [301, 122] width 44 height 32
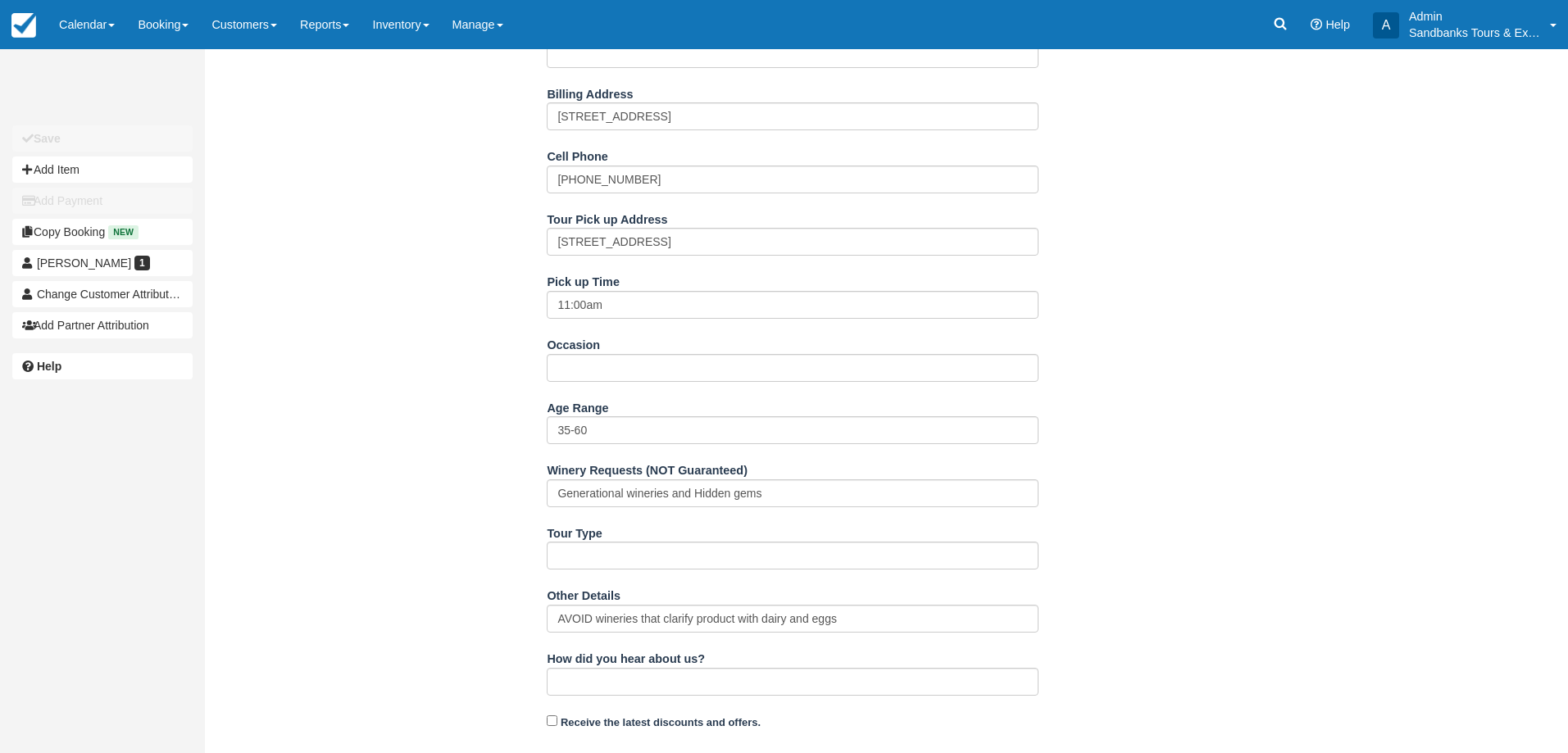
scroll to position [656, 0]
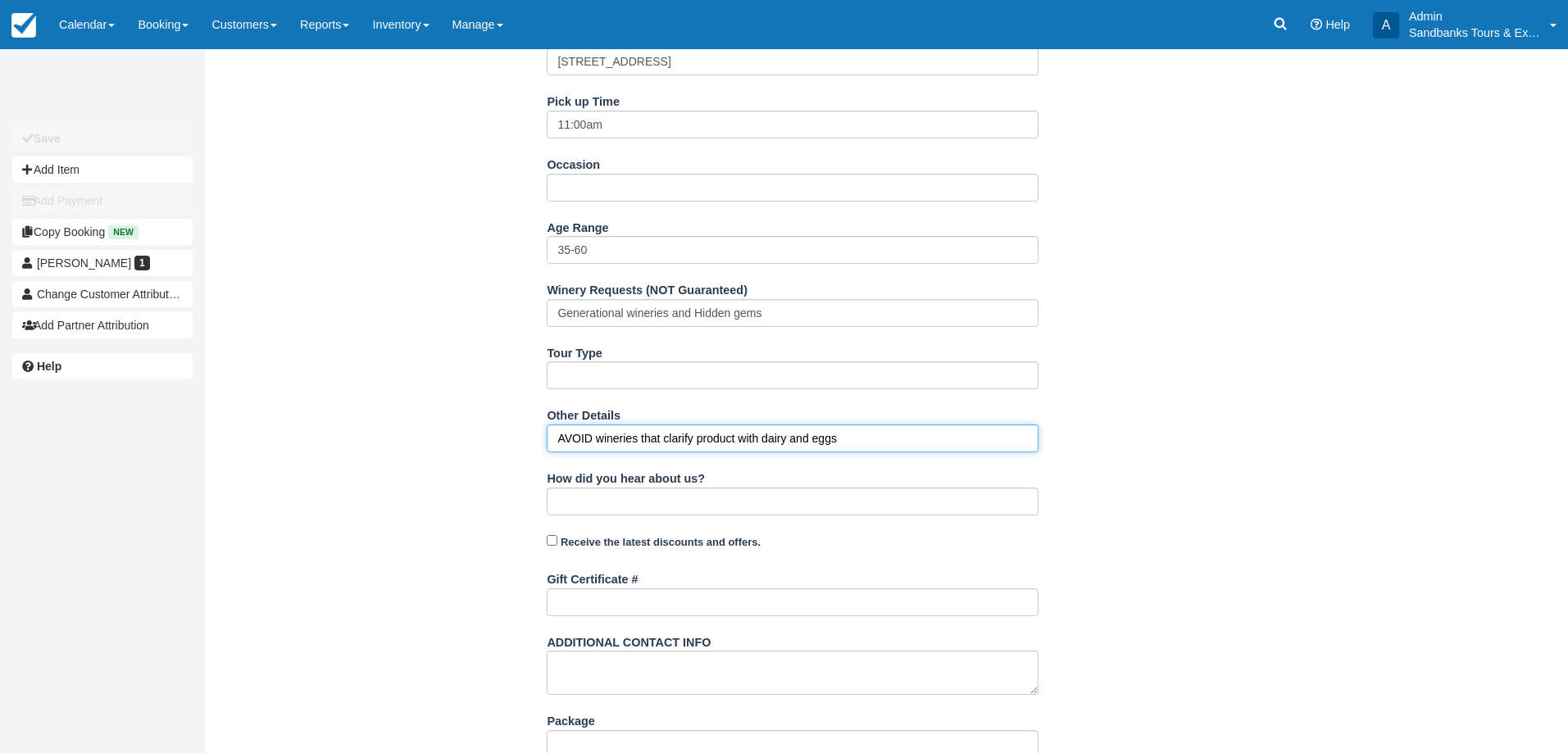
drag, startPoint x: 590, startPoint y: 438, endPoint x: 568, endPoint y: 442, distance: 22.4
click at [568, 442] on input "AVOID wineries that clarify product with dairy and eggs" at bounding box center [792, 438] width 491 height 28
type input "Avoid wineries that clarify product with dairy and eggs"
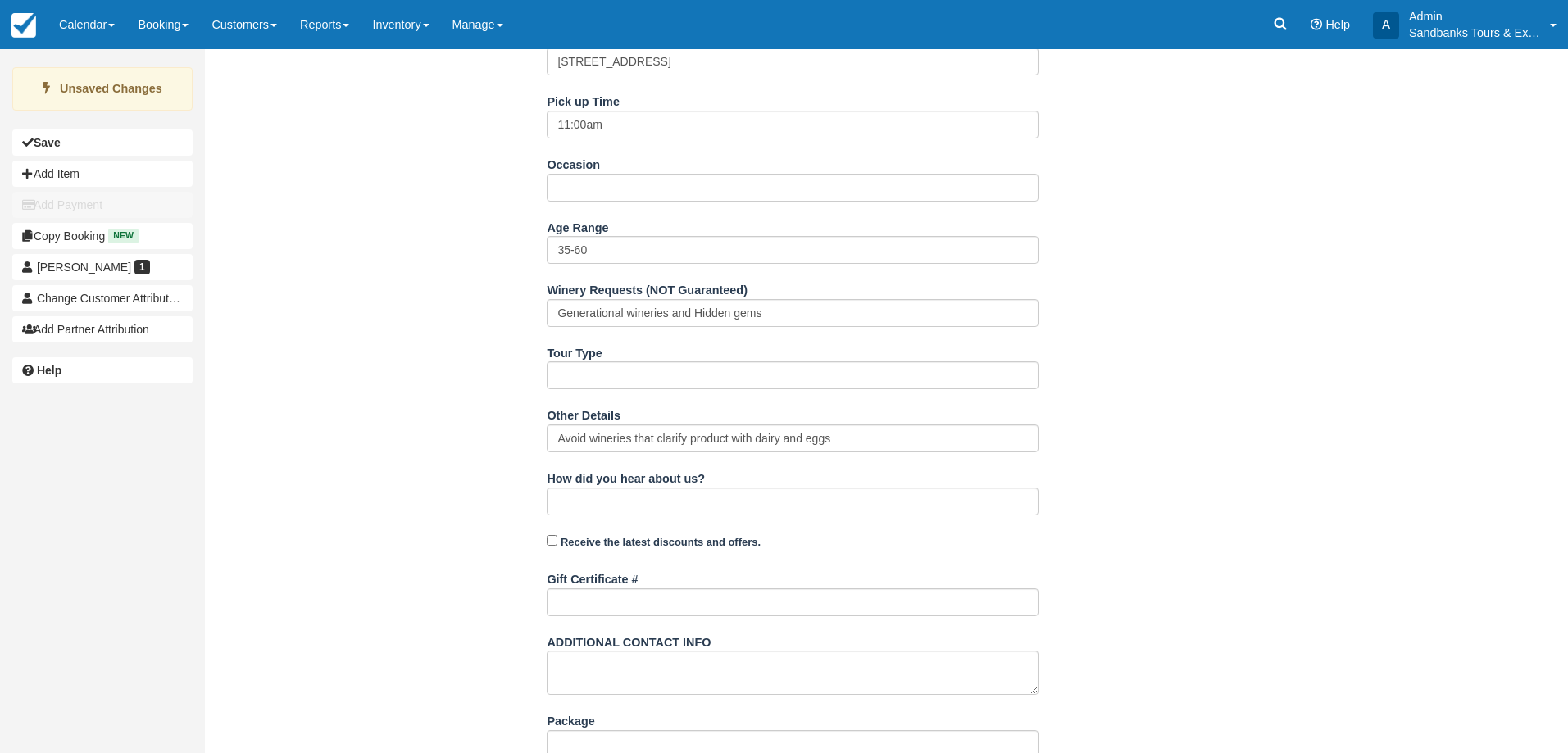
click at [494, 493] on div "Name Melanie AndersonEbel E-mail m.anderson-ebel@cogeco.ca Did you mean ? Compa…" at bounding box center [793, 292] width 1176 height 1162
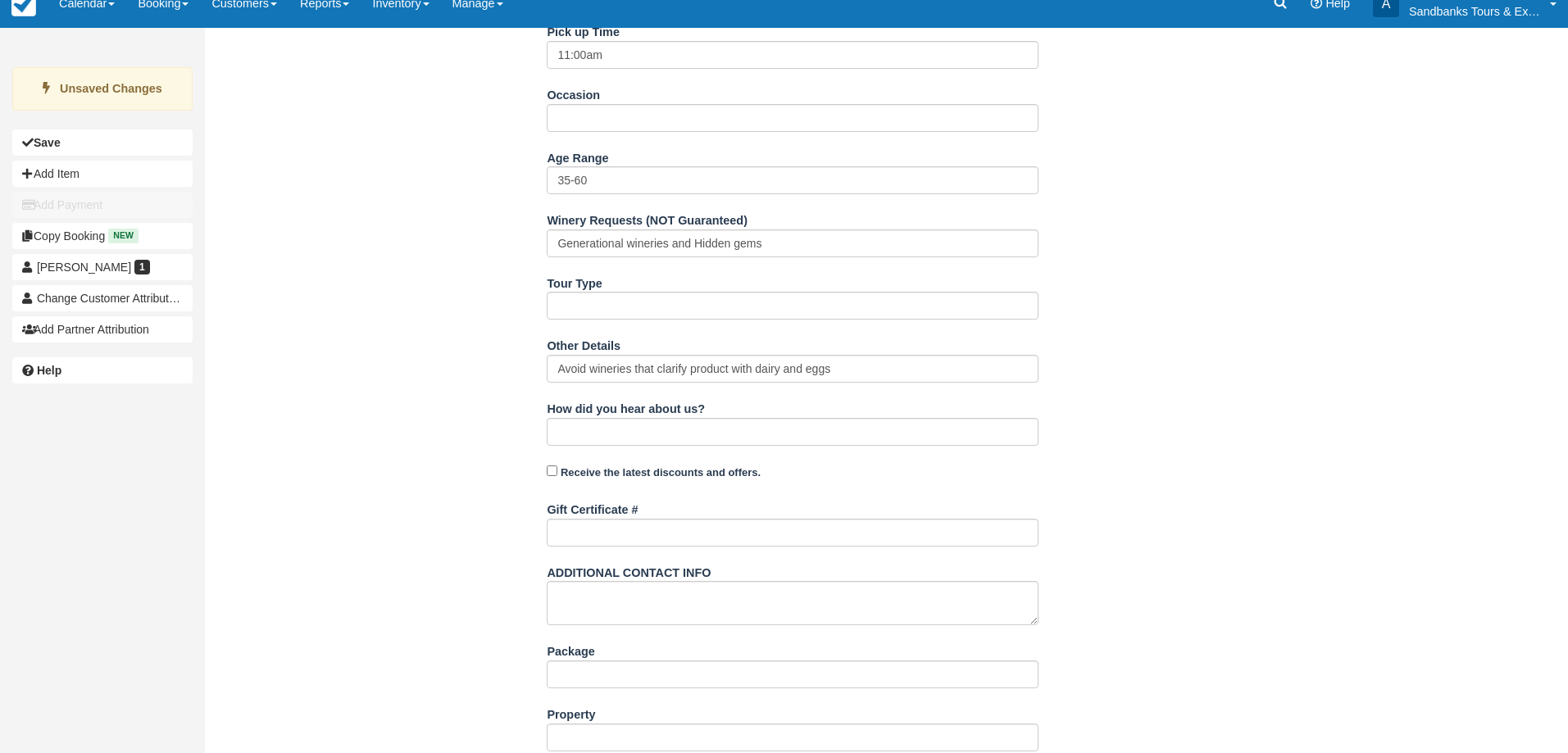
scroll to position [776, 0]
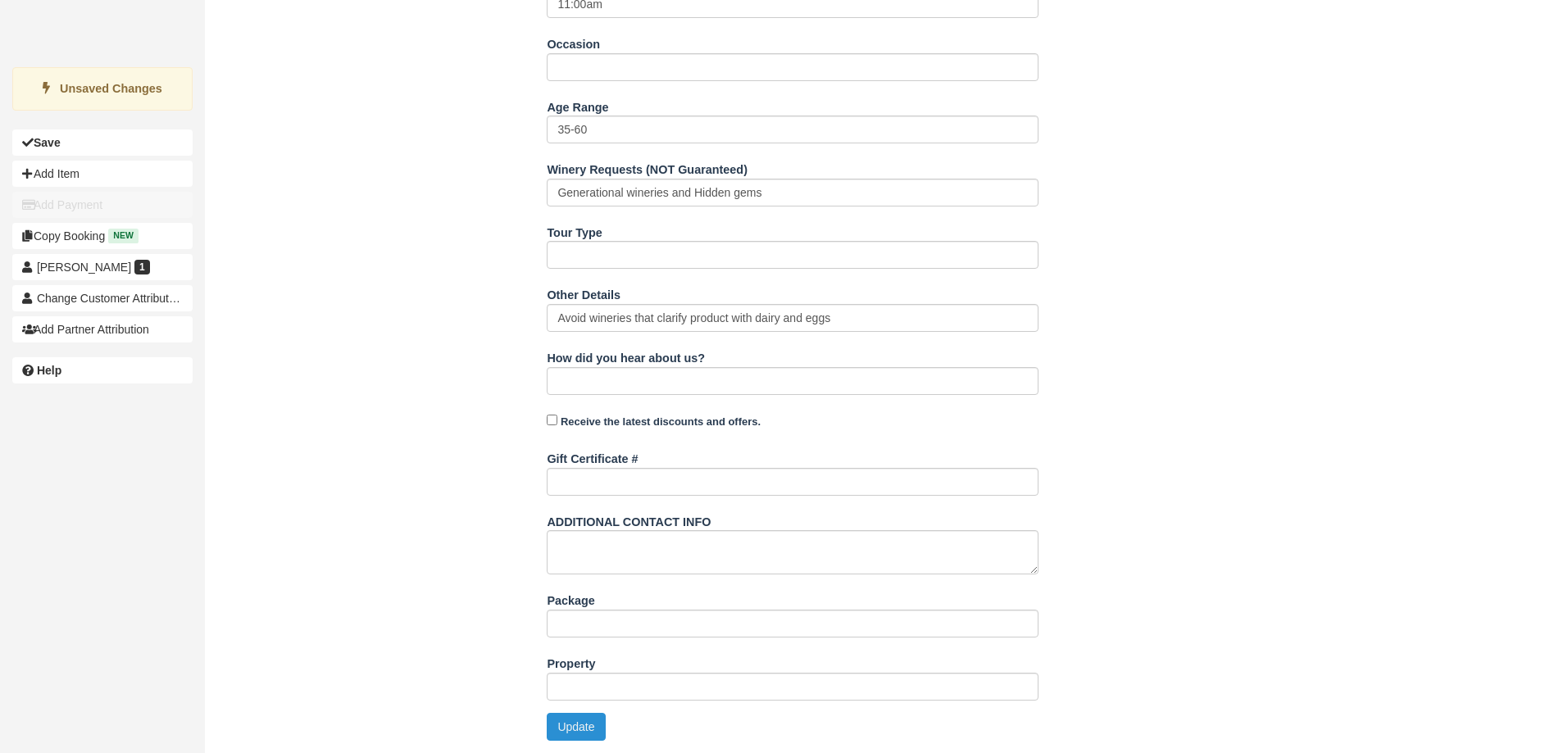
click at [574, 725] on button "Update" at bounding box center [575, 727] width 58 height 28
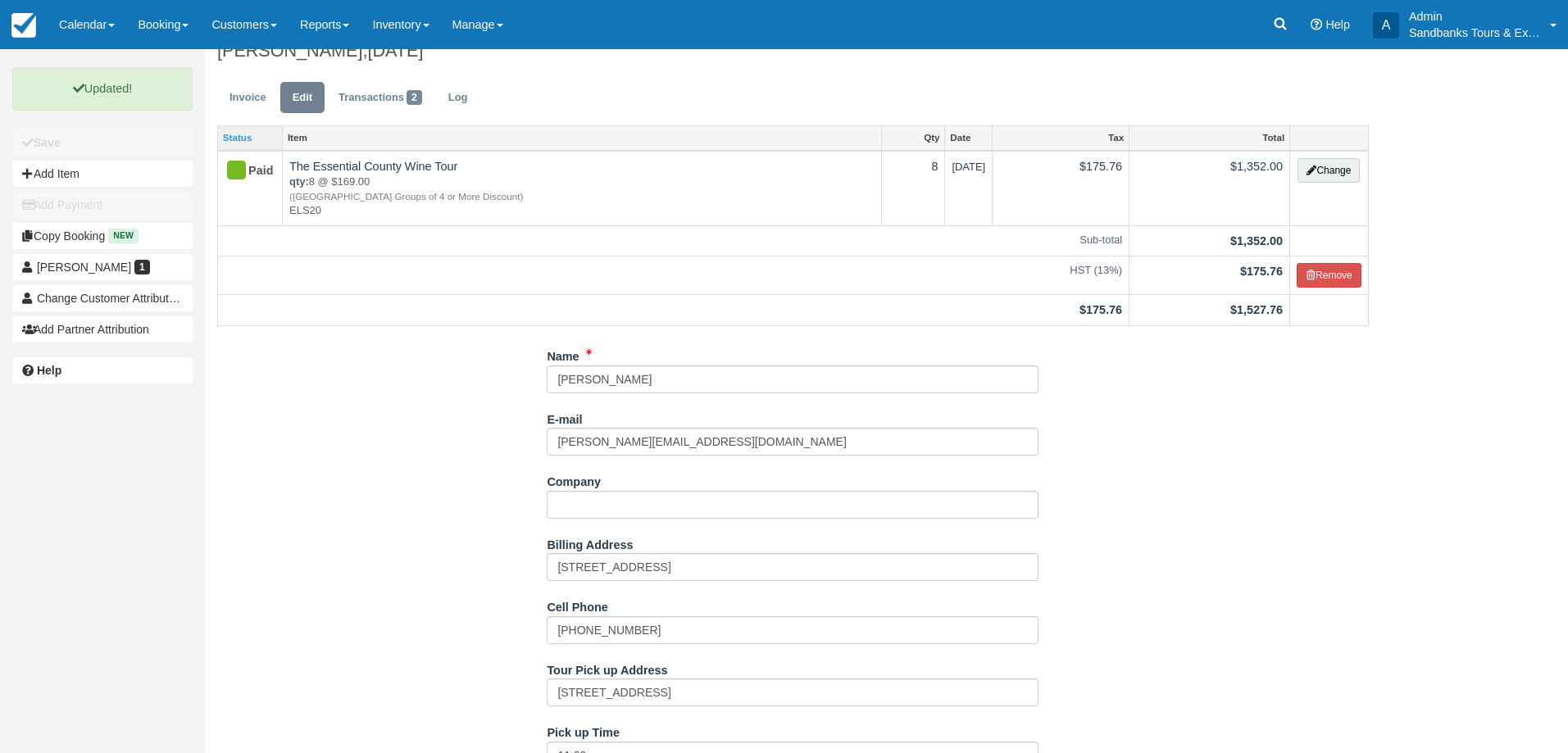
scroll to position [0, 0]
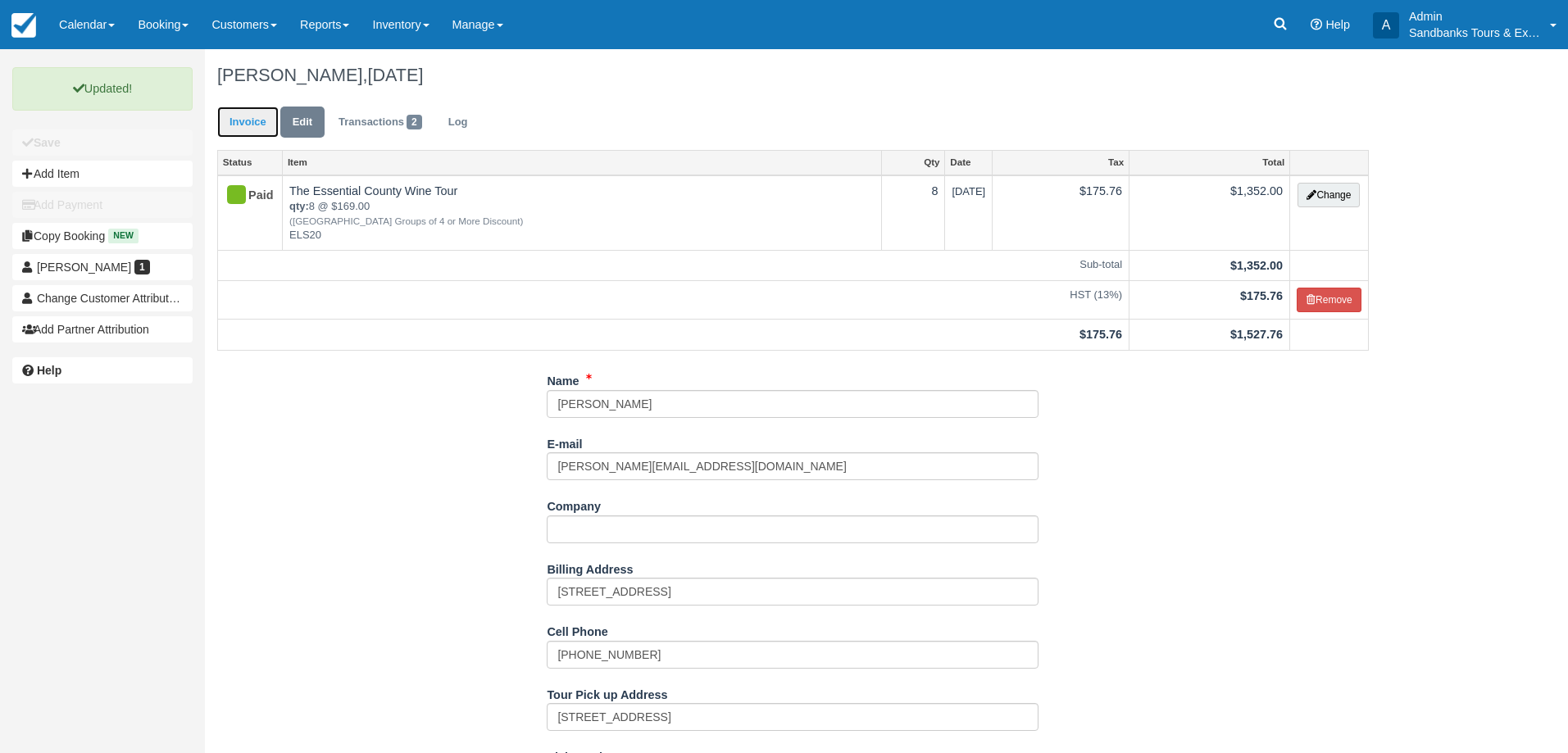
click at [239, 119] on link "Invoice" at bounding box center [247, 123] width 62 height 32
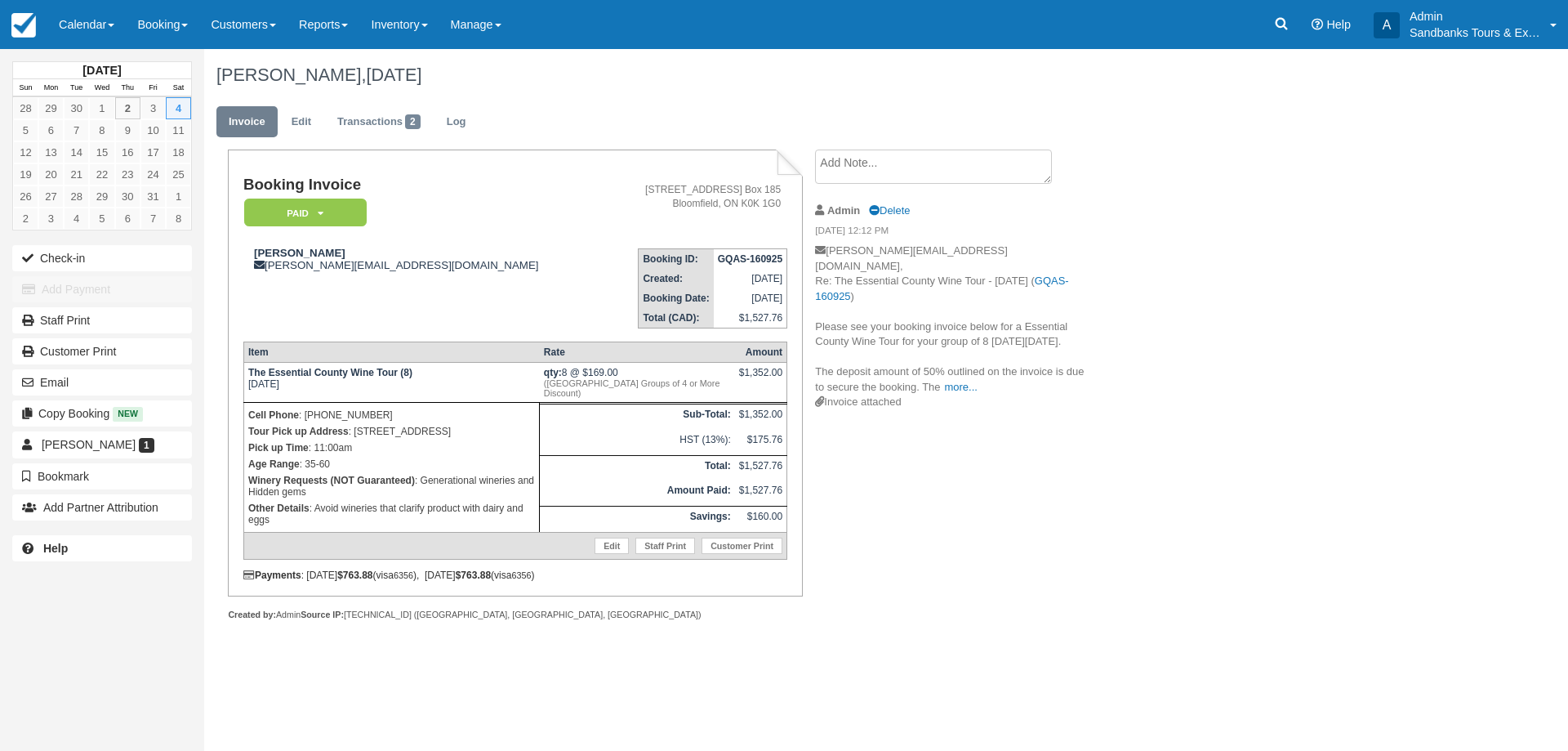
click at [902, 530] on div "Booking Invoice Paid   Pending Deposit Hold Deposit Waiting Cancelled BOOKED GI…" at bounding box center [654, 403] width 898 height 507
